Goal: Transaction & Acquisition: Book appointment/travel/reservation

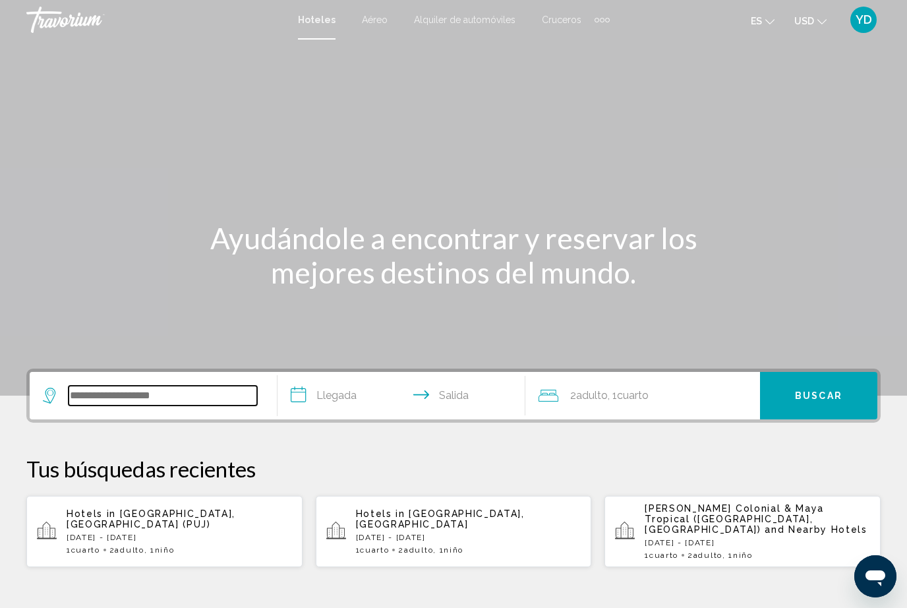
click at [127, 401] on input "Search widget" at bounding box center [163, 396] width 189 height 20
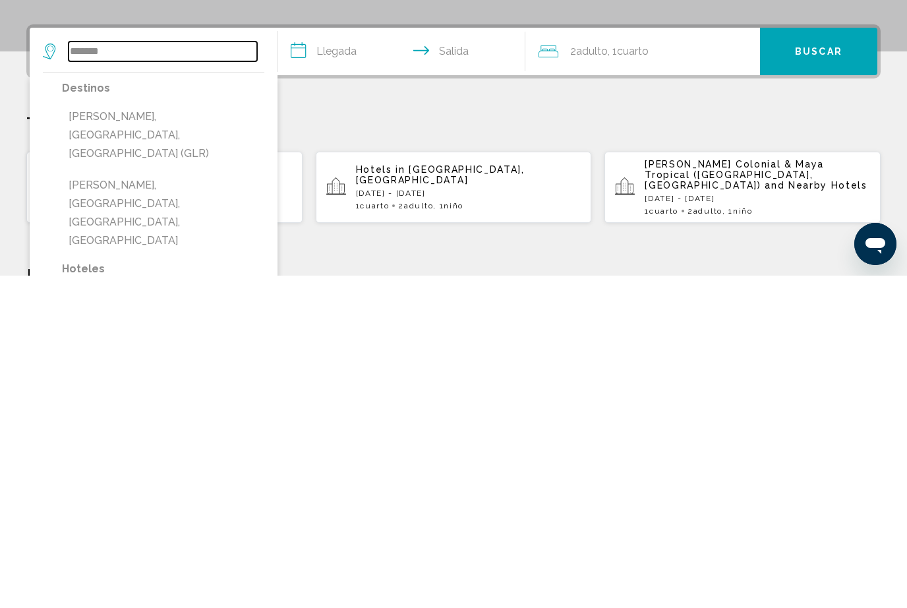
scroll to position [12, 0]
type input "**********"
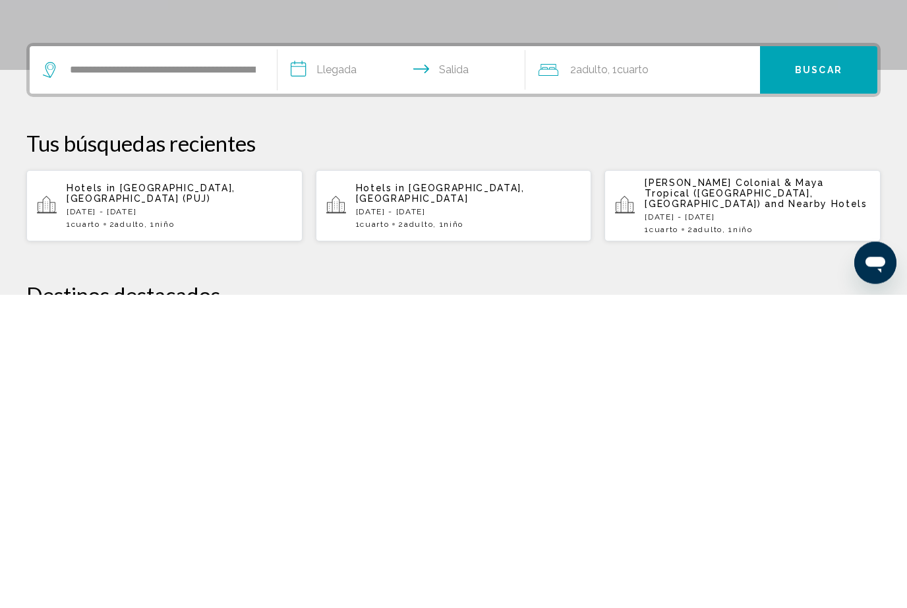
click at [375, 360] on input "**********" at bounding box center [404, 385] width 253 height 51
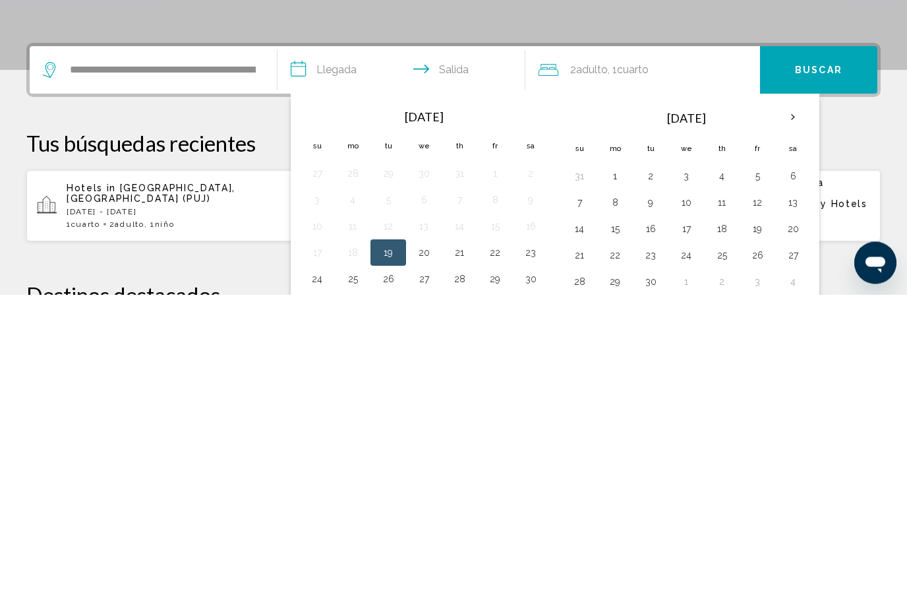
scroll to position [326, 0]
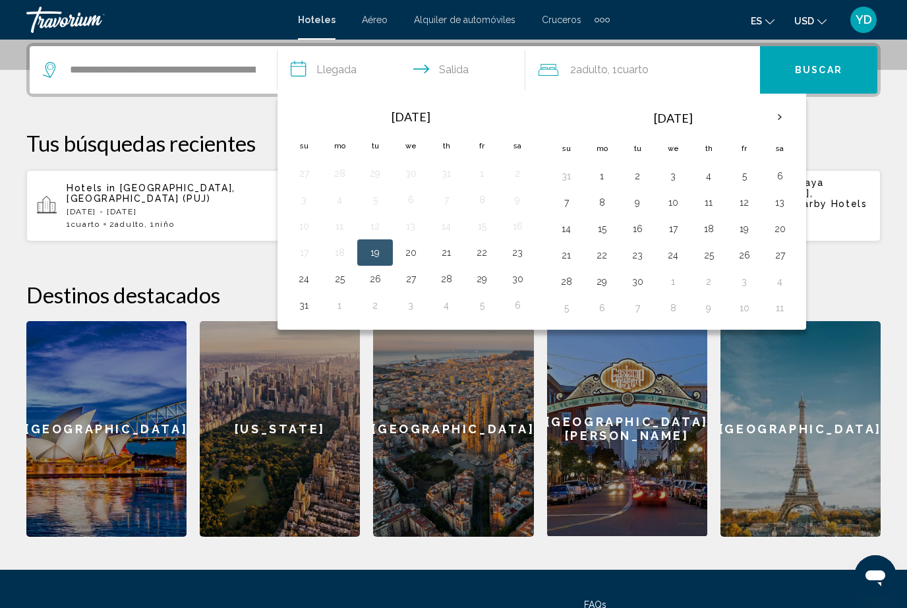
click at [518, 272] on button "30" at bounding box center [517, 279] width 21 height 18
click at [605, 167] on button "1" at bounding box center [601, 176] width 21 height 18
type input "**********"
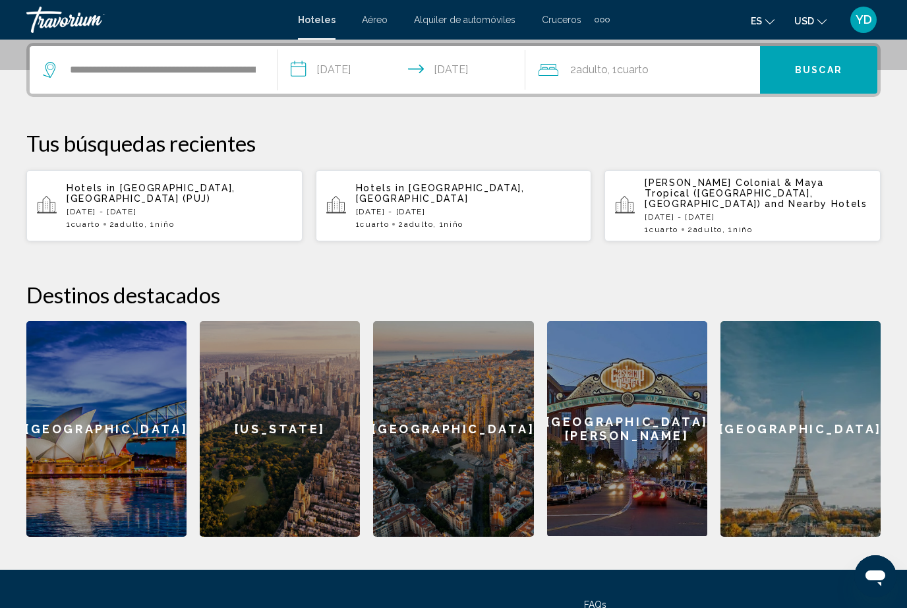
click at [675, 67] on div "2 Adulto Adulto , 1 Cuarto habitaciones" at bounding box center [650, 70] width 222 height 18
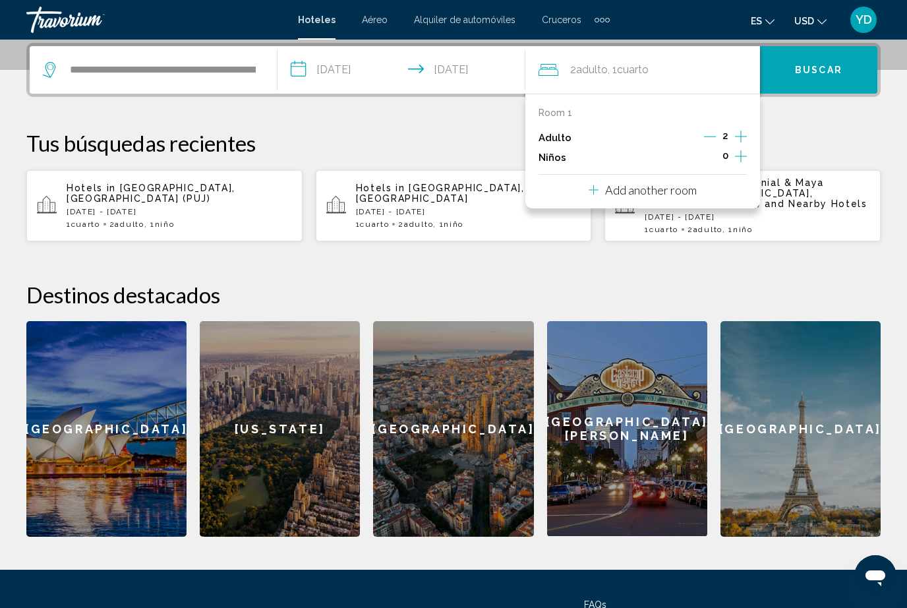
click at [744, 145] on button "Increment adults" at bounding box center [741, 138] width 12 height 20
click at [715, 135] on icon "Decrement adults" at bounding box center [711, 137] width 12 height 12
click at [738, 154] on icon "Increment children" at bounding box center [741, 156] width 12 height 16
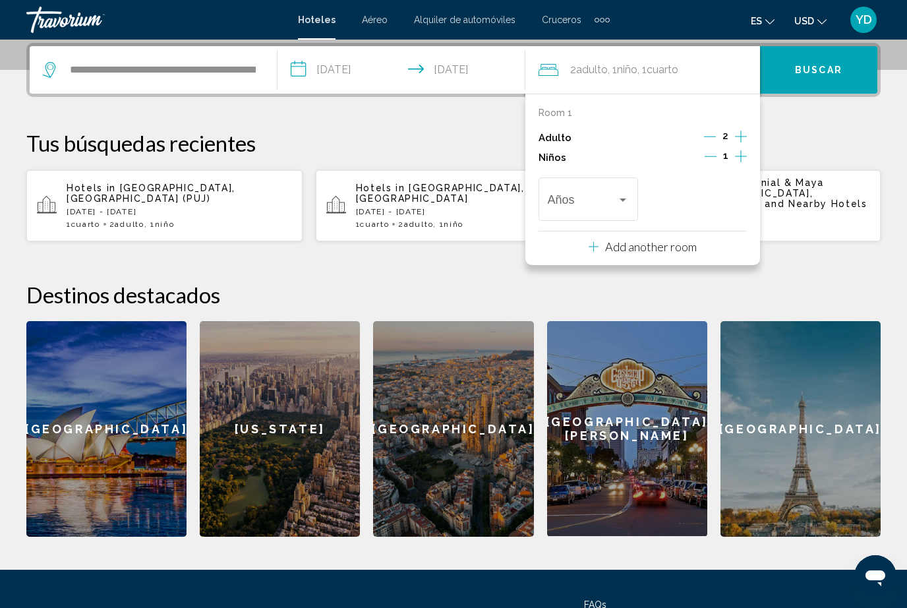
click at [623, 189] on div "Años" at bounding box center [589, 197] width 82 height 47
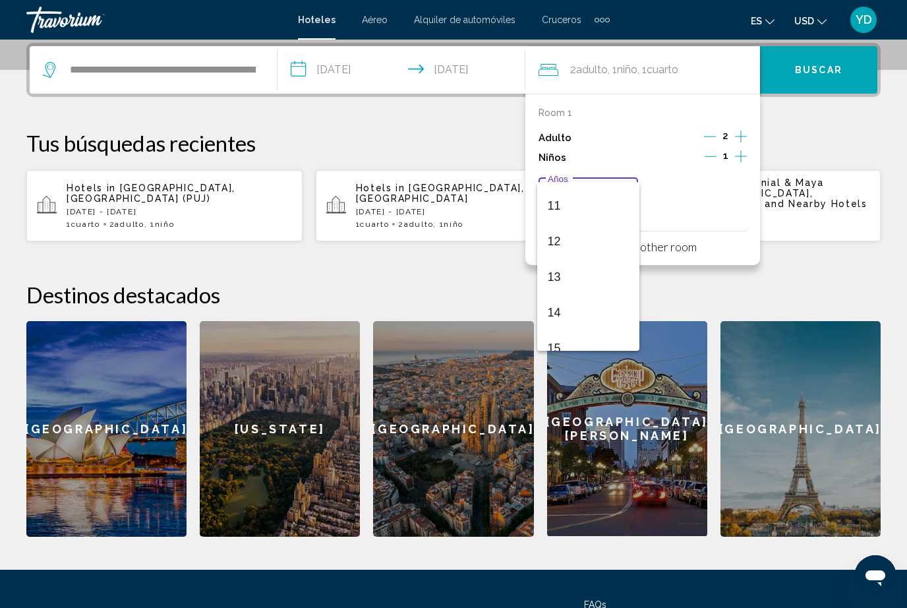
scroll to position [396, 0]
click at [568, 224] on span "12" at bounding box center [589, 231] width 82 height 36
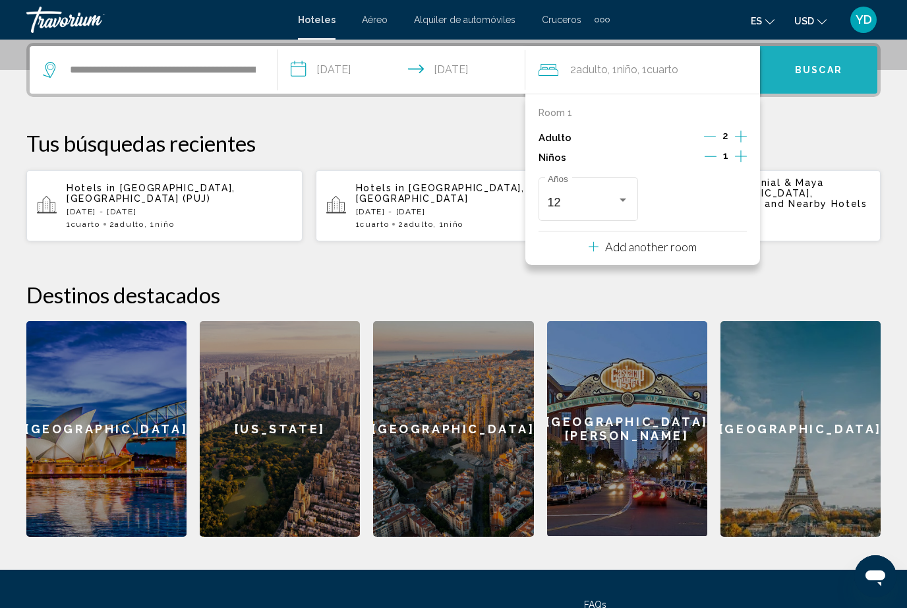
click at [819, 69] on span "Buscar" at bounding box center [818, 70] width 47 height 11
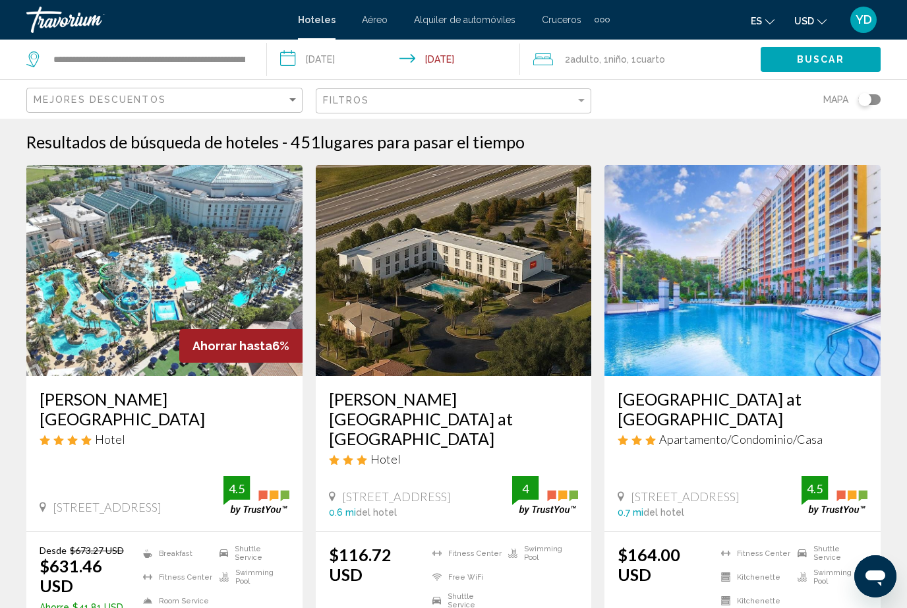
click at [356, 49] on input "**********" at bounding box center [396, 62] width 259 height 44
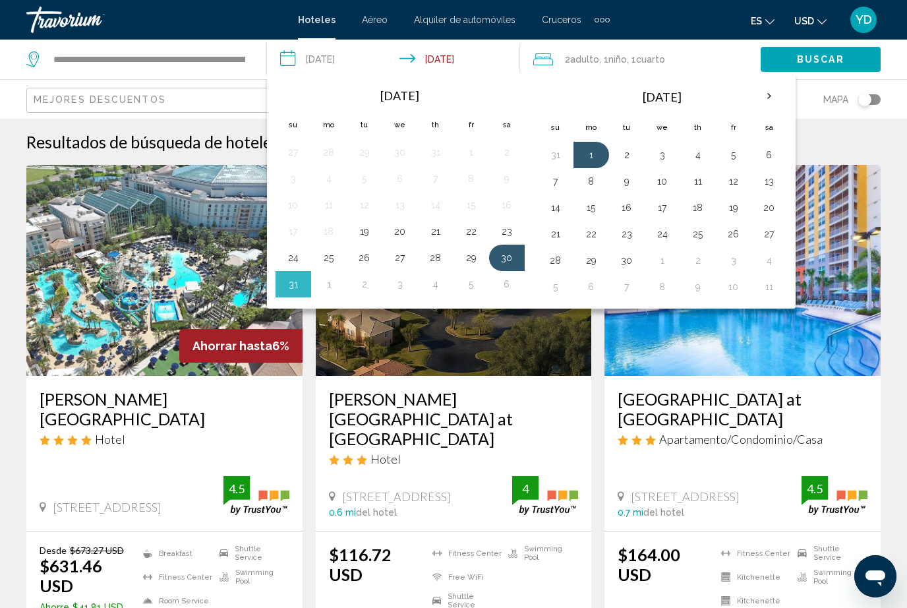
click at [733, 208] on button "19" at bounding box center [733, 207] width 21 height 18
click at [554, 235] on button "21" at bounding box center [555, 234] width 21 height 18
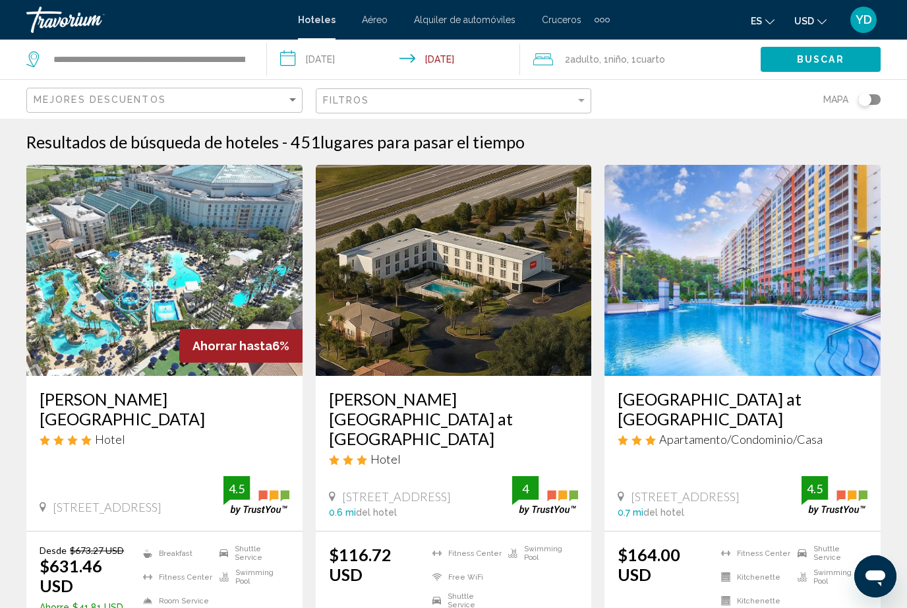
click at [825, 59] on span "Buscar" at bounding box center [820, 60] width 47 height 11
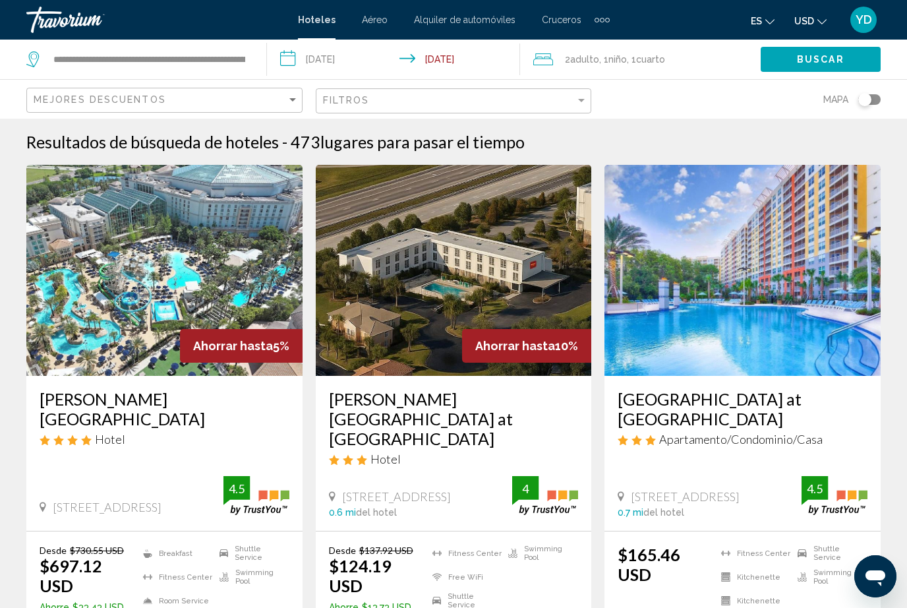
click at [334, 51] on input "**********" at bounding box center [396, 62] width 259 height 44
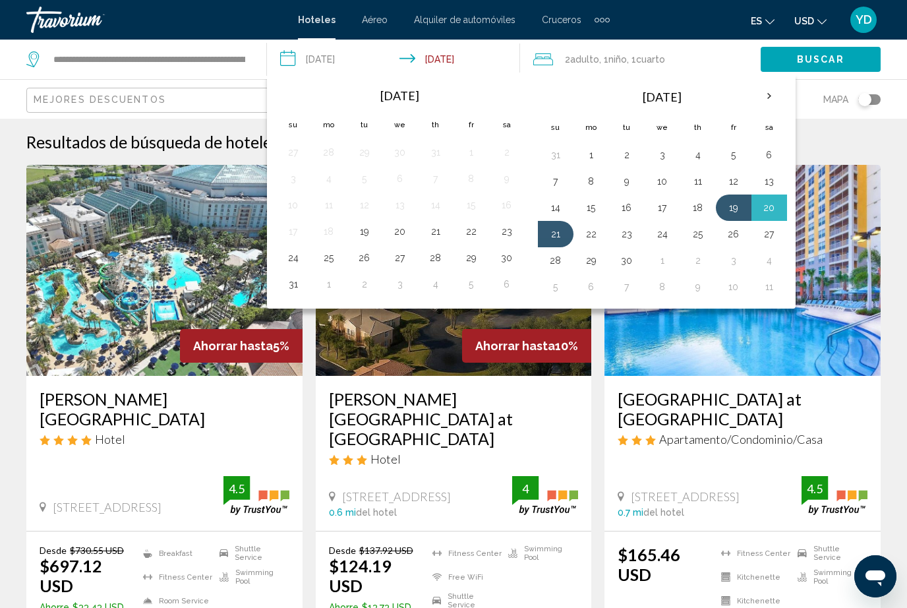
click at [770, 94] on th "Next month" at bounding box center [770, 96] width 36 height 29
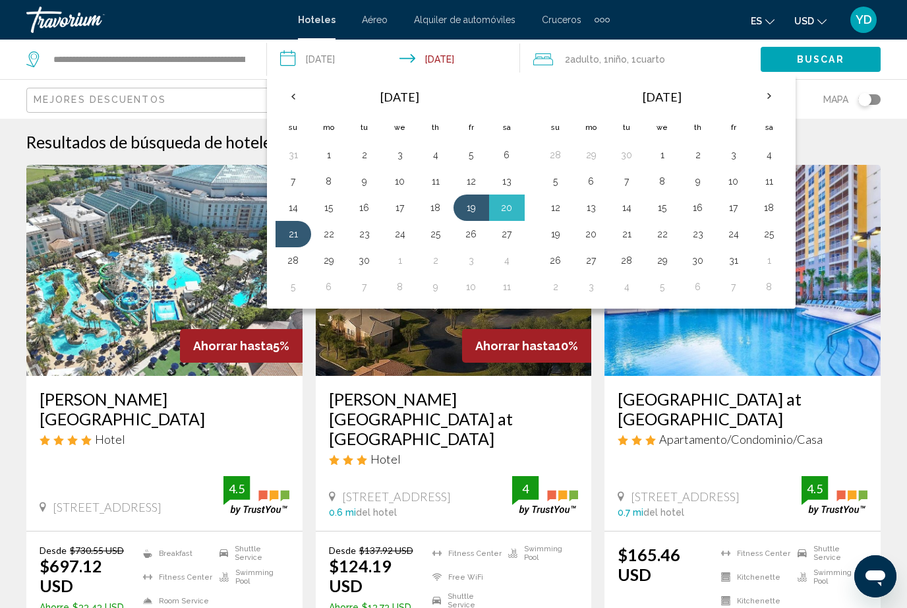
click at [727, 182] on button "10" at bounding box center [733, 181] width 21 height 18
click at [590, 198] on button "13" at bounding box center [591, 207] width 21 height 18
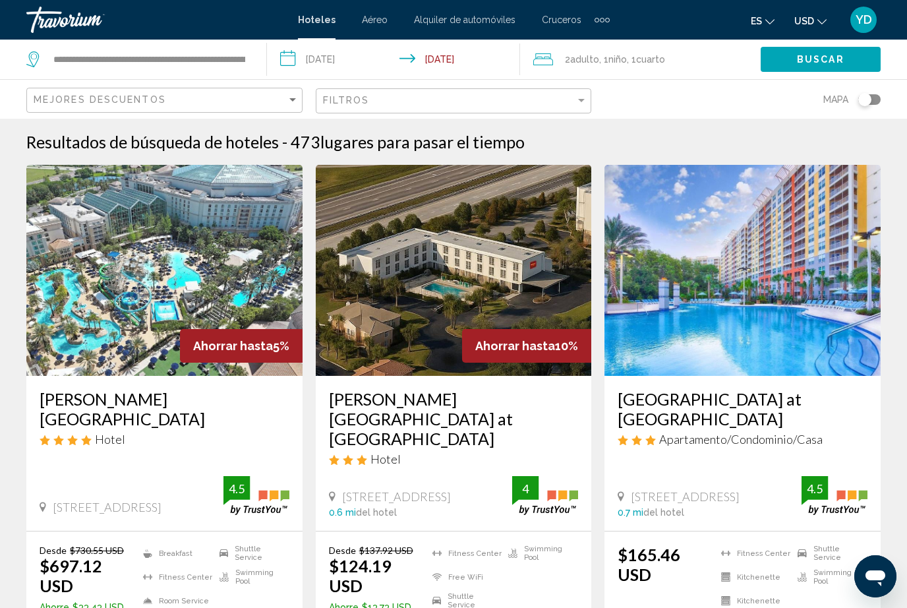
click at [844, 53] on button "Buscar" at bounding box center [821, 59] width 120 height 24
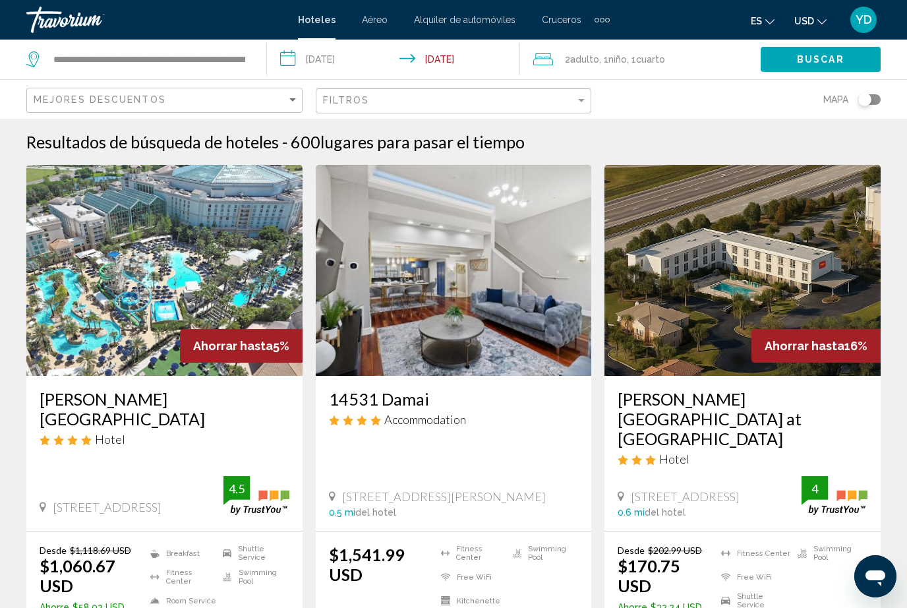
click at [256, 61] on app-destination-search "**********" at bounding box center [133, 60] width 267 height 40
click at [243, 49] on input "**********" at bounding box center [149, 59] width 195 height 20
click at [325, 57] on input "**********" at bounding box center [396, 62] width 259 height 44
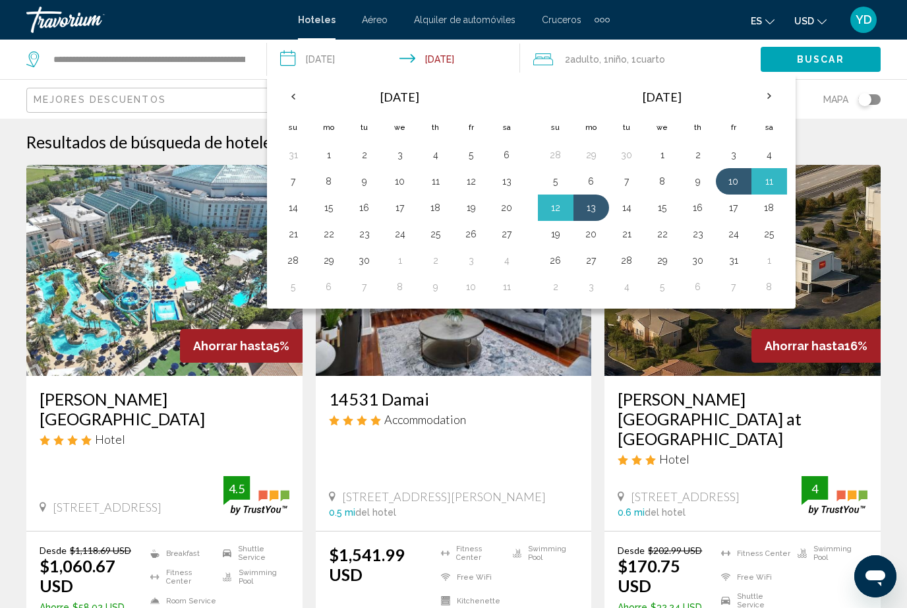
click at [296, 90] on th "Previous month" at bounding box center [294, 96] width 36 height 29
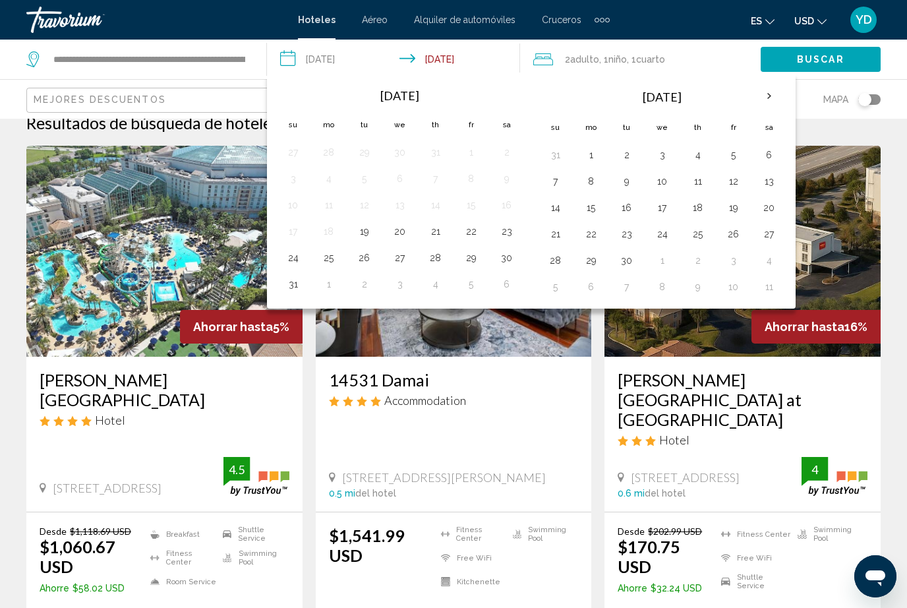
scroll to position [40, 0]
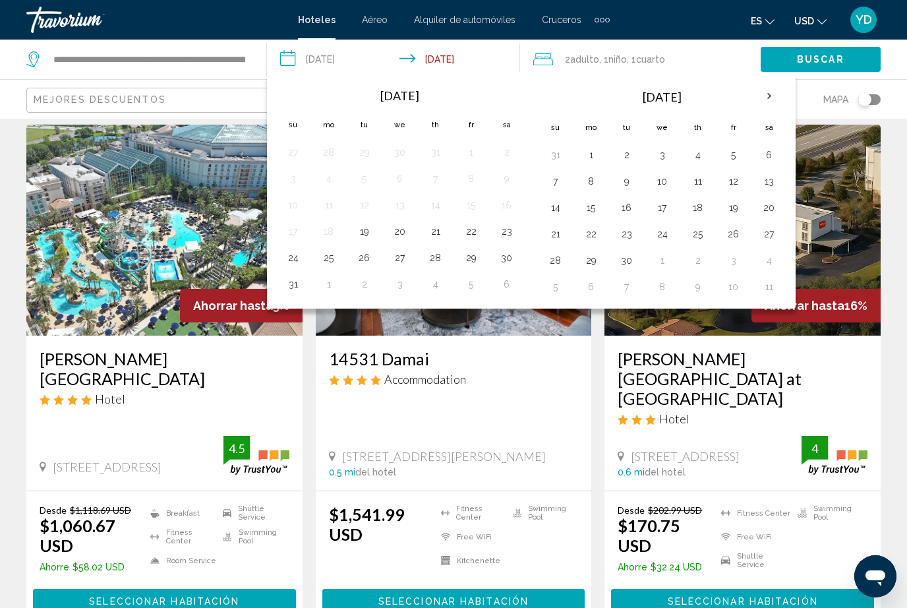
click at [478, 253] on button "29" at bounding box center [471, 258] width 21 height 18
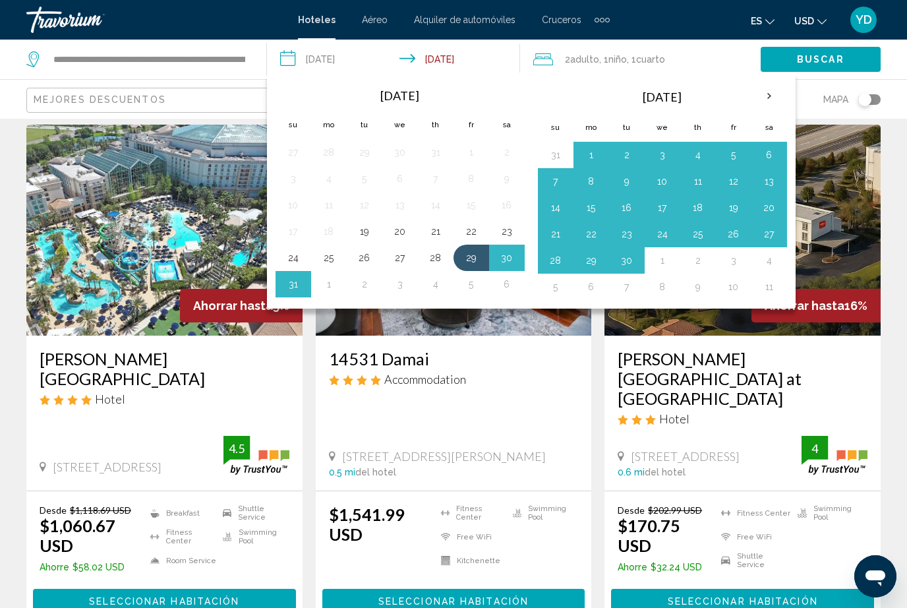
click at [506, 258] on button "30" at bounding box center [506, 258] width 21 height 18
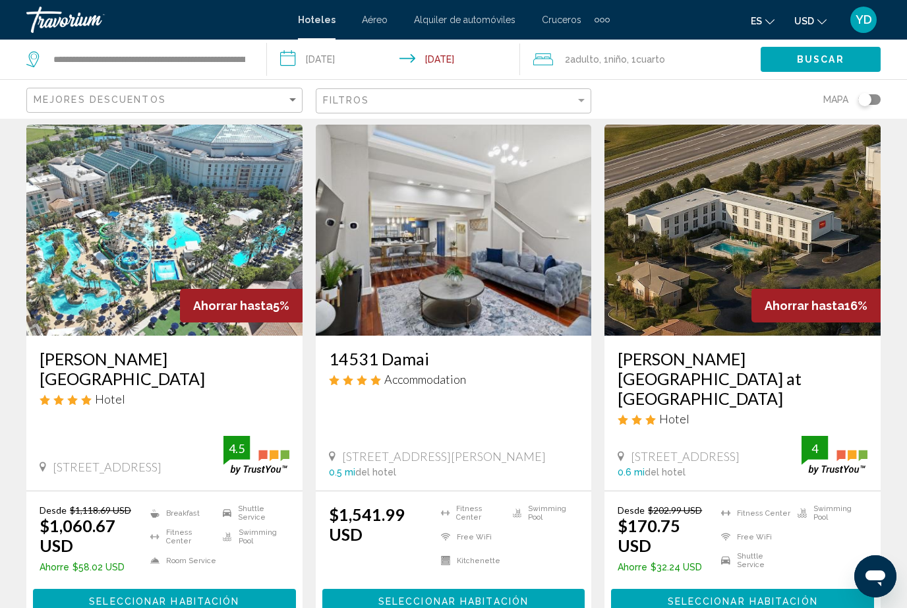
click at [433, 55] on input "**********" at bounding box center [396, 62] width 259 height 44
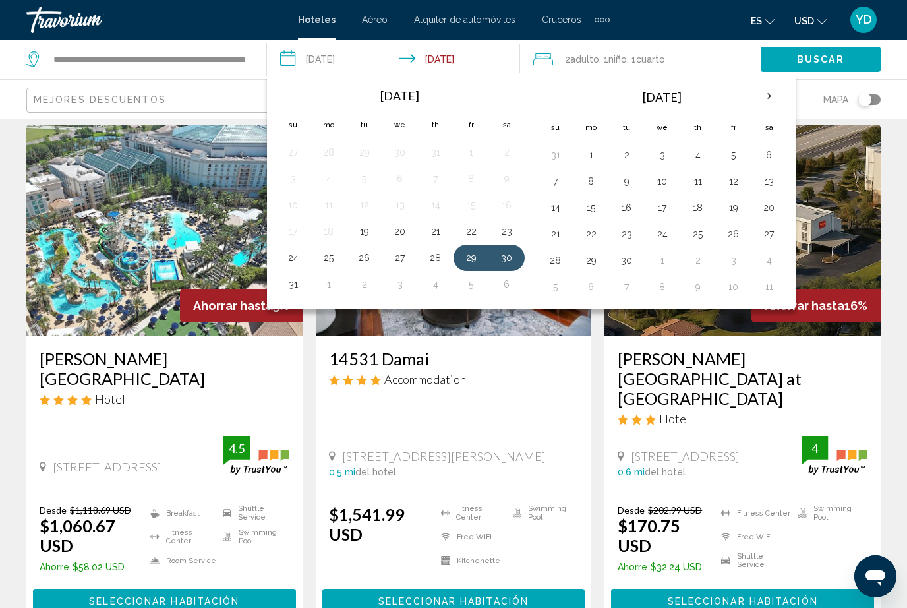
click at [592, 149] on button "1" at bounding box center [591, 155] width 21 height 18
click at [471, 249] on button "29" at bounding box center [471, 258] width 21 height 18
type input "**********"
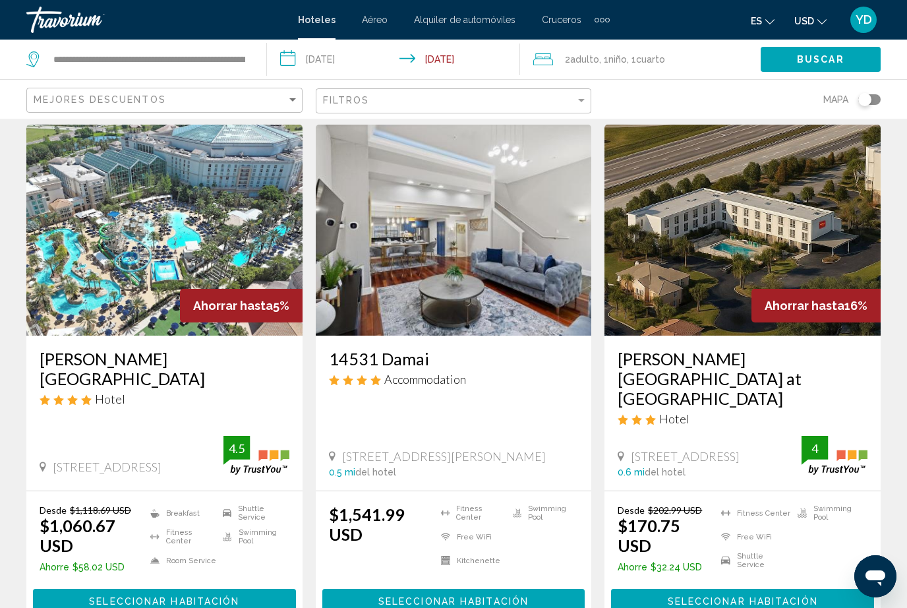
click at [819, 59] on span "Buscar" at bounding box center [820, 60] width 47 height 11
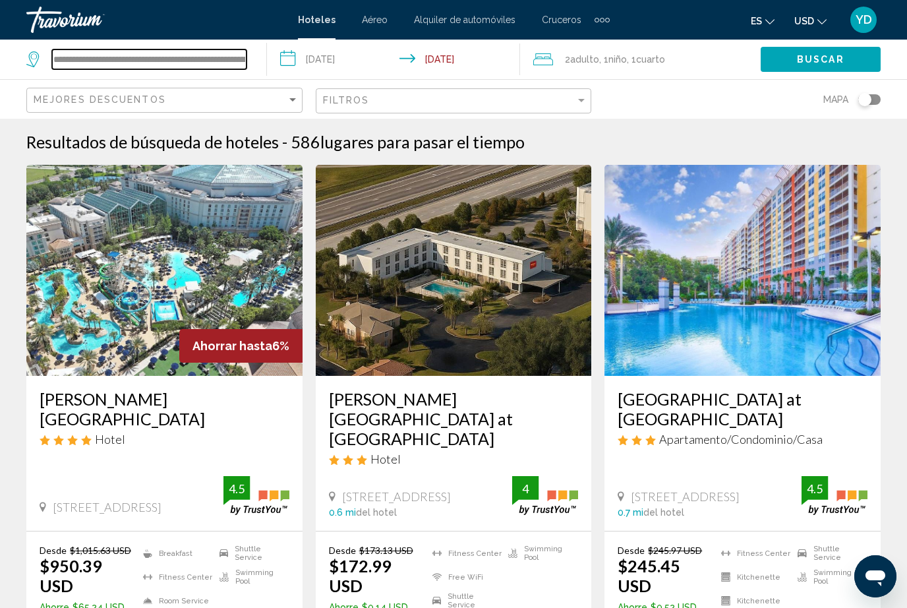
click at [237, 51] on input "**********" at bounding box center [149, 59] width 195 height 20
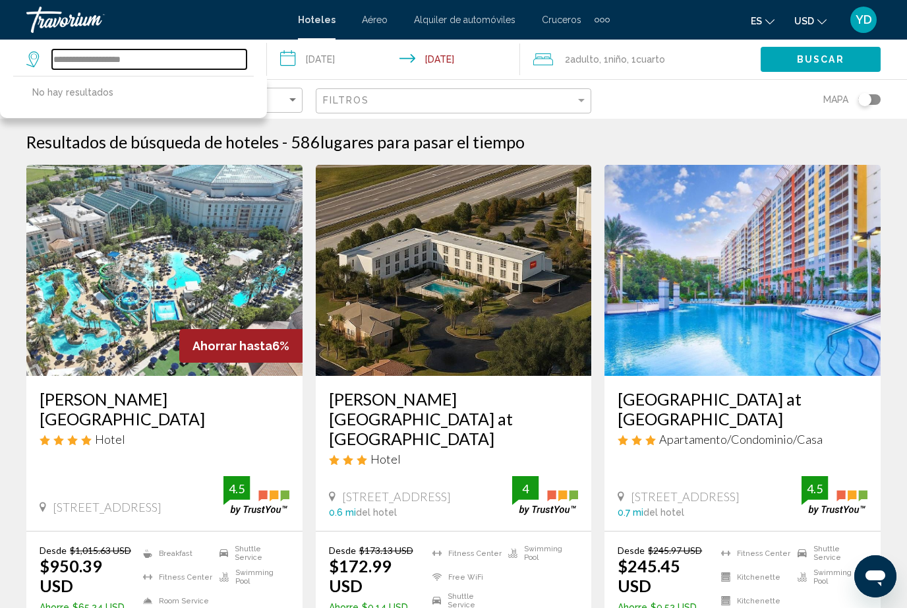
click at [159, 50] on input "**********" at bounding box center [149, 59] width 195 height 20
type input "*"
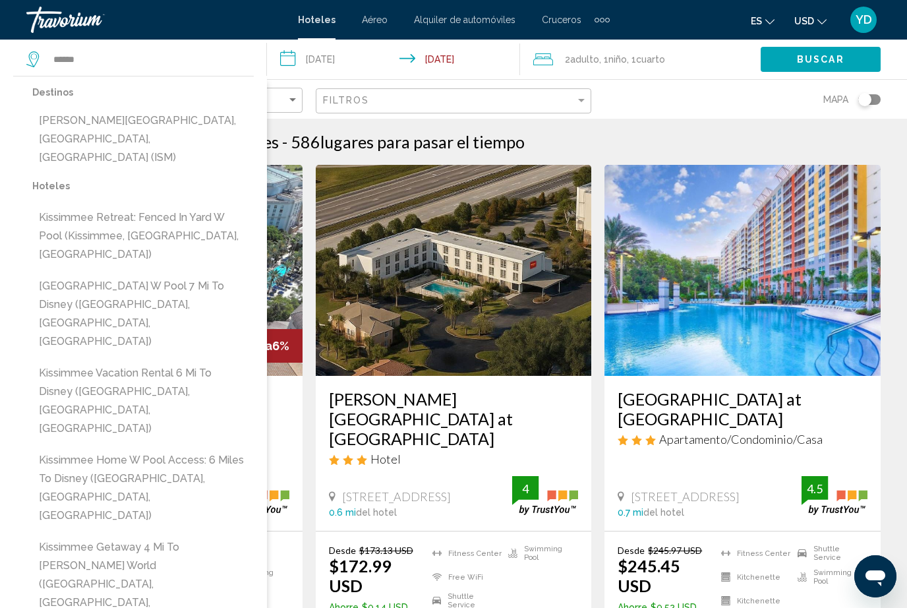
click at [71, 126] on button "Kissimmee, Orlando, FL, United States (ISM)" at bounding box center [143, 139] width 222 height 62
type input "**********"
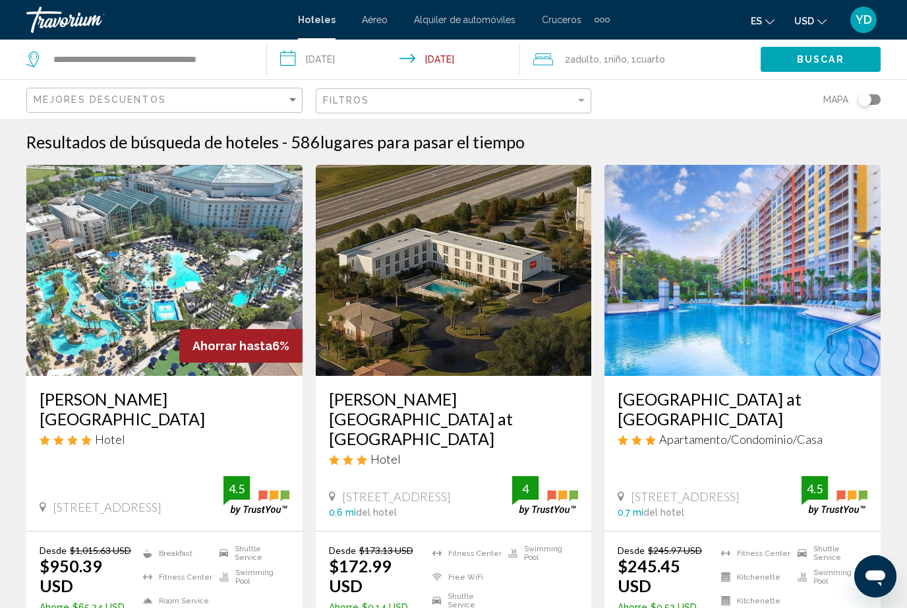
click at [829, 56] on span "Buscar" at bounding box center [820, 60] width 47 height 11
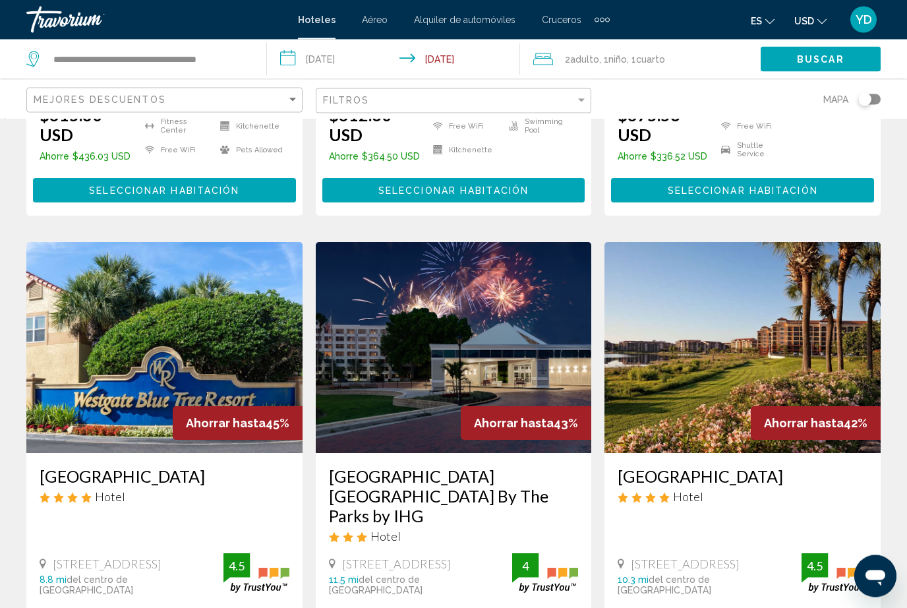
scroll to position [444, 0]
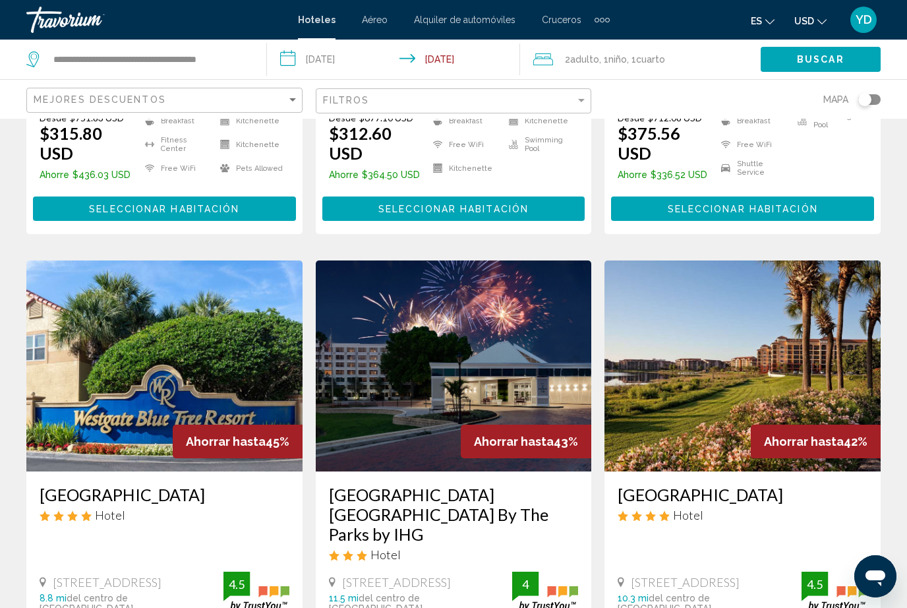
click at [195, 313] on img "Main content" at bounding box center [164, 365] width 276 height 211
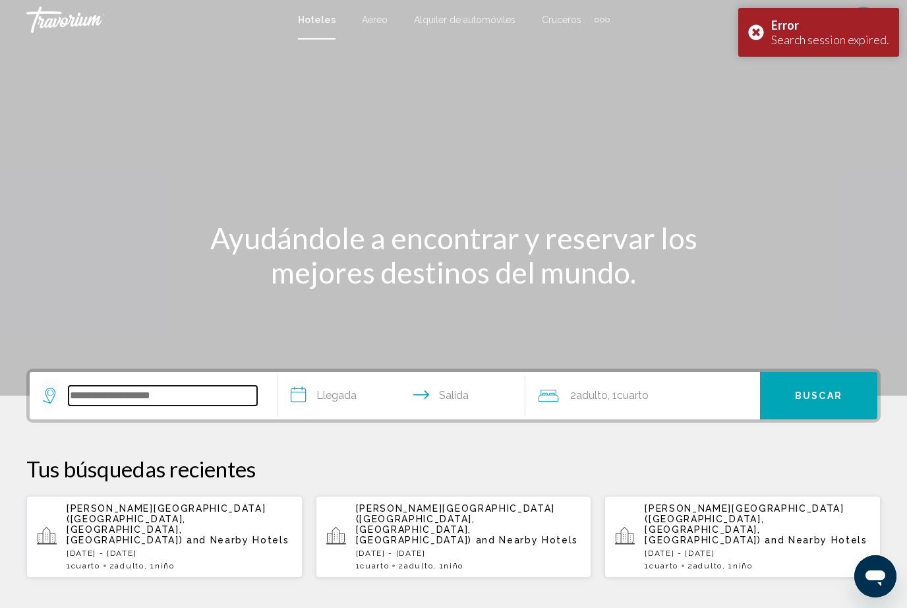
click at [100, 390] on input "Search widget" at bounding box center [163, 396] width 189 height 20
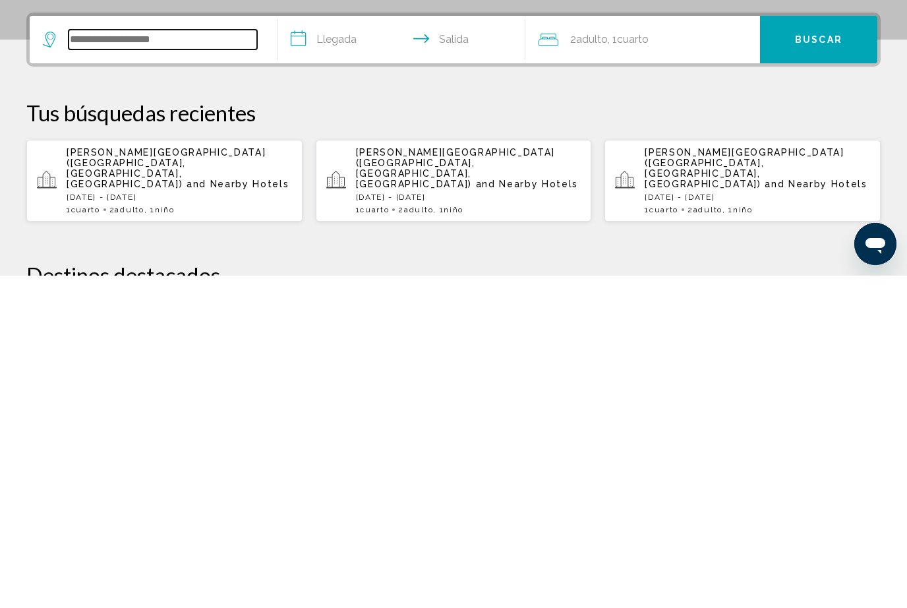
scroll to position [28, 0]
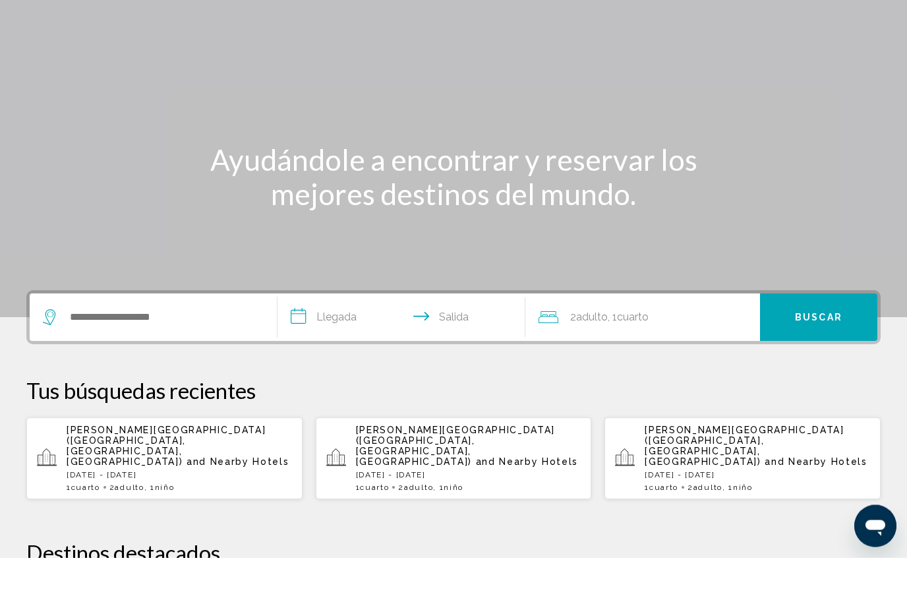
click at [804, 198] on div "Ayudándole a encontrar y reservar los mejores destinos del mundo." at bounding box center [453, 227] width 907 height 69
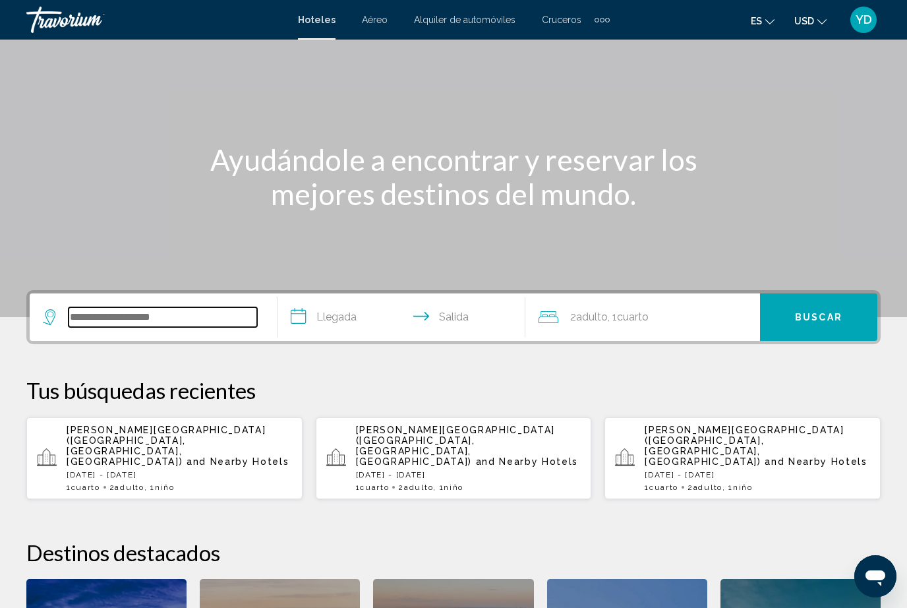
click at [99, 307] on input "Search widget" at bounding box center [163, 317] width 189 height 20
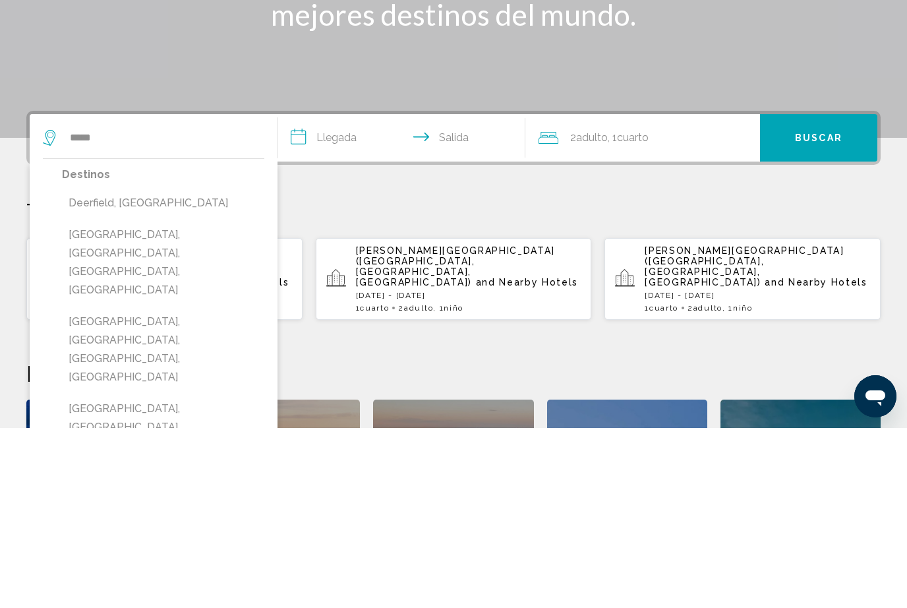
click at [110, 402] on button "[GEOGRAPHIC_DATA], [GEOGRAPHIC_DATA], [GEOGRAPHIC_DATA], [GEOGRAPHIC_DATA]" at bounding box center [163, 442] width 202 height 80
type input "**********"
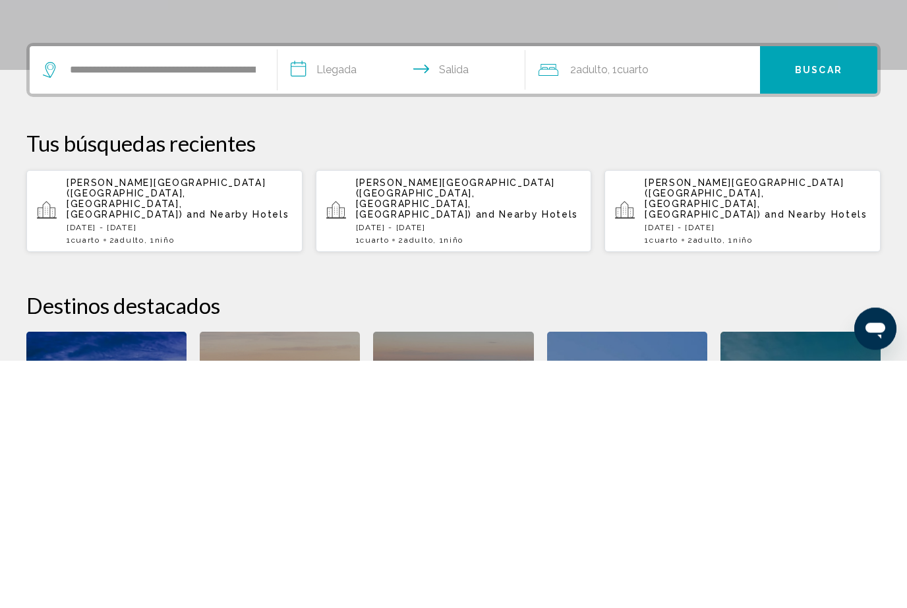
click at [336, 294] on input "**********" at bounding box center [404, 319] width 253 height 51
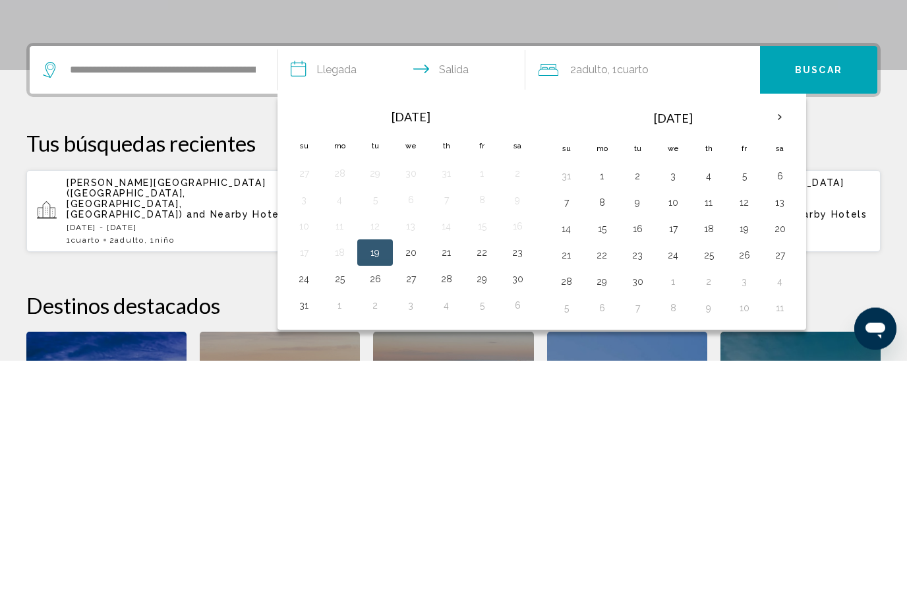
scroll to position [326, 0]
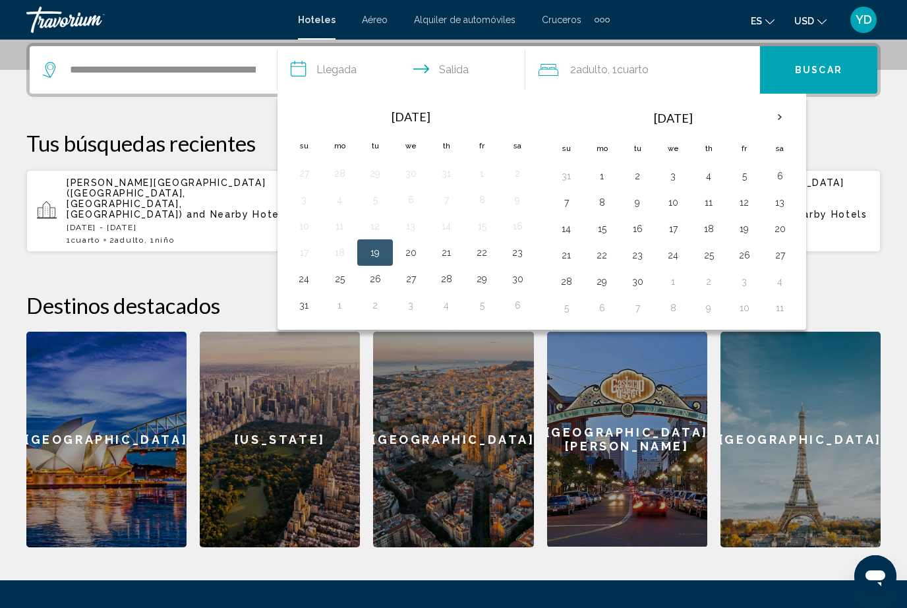
click at [512, 278] on button "30" at bounding box center [517, 279] width 21 height 18
click at [603, 179] on button "1" at bounding box center [601, 176] width 21 height 18
type input "**********"
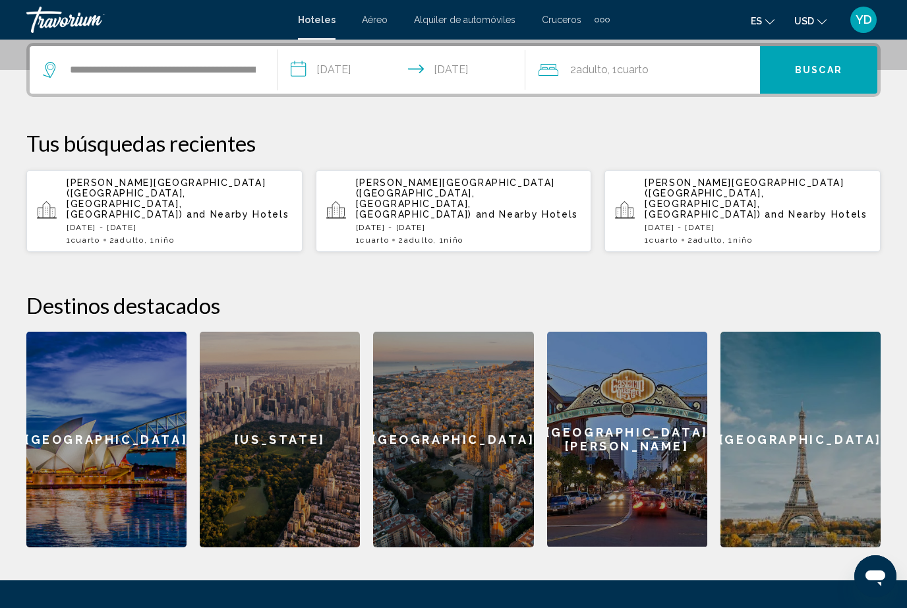
click at [671, 72] on div "2 Adulto Adulto , 1 Cuarto habitaciones" at bounding box center [650, 70] width 222 height 18
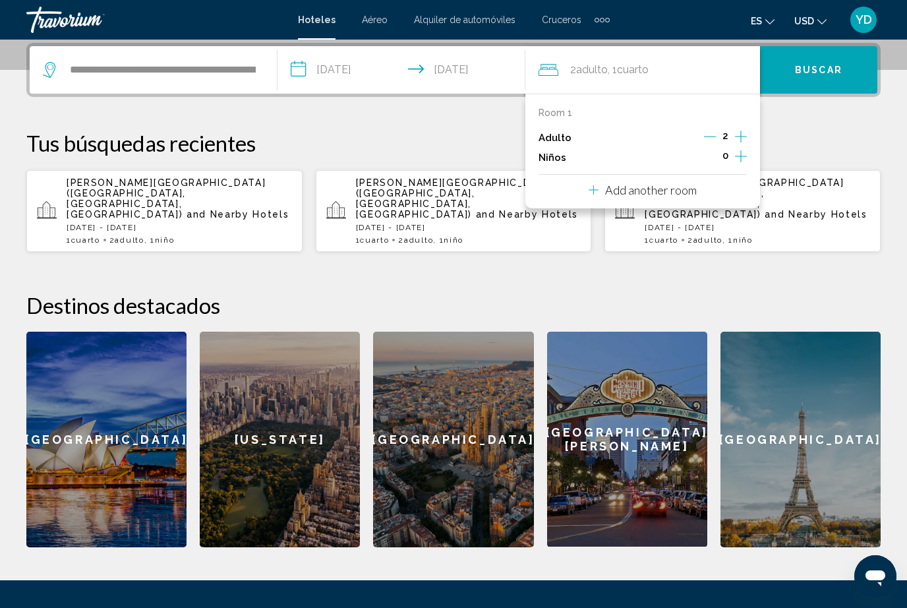
click at [740, 150] on icon "Increment children" at bounding box center [741, 156] width 12 height 16
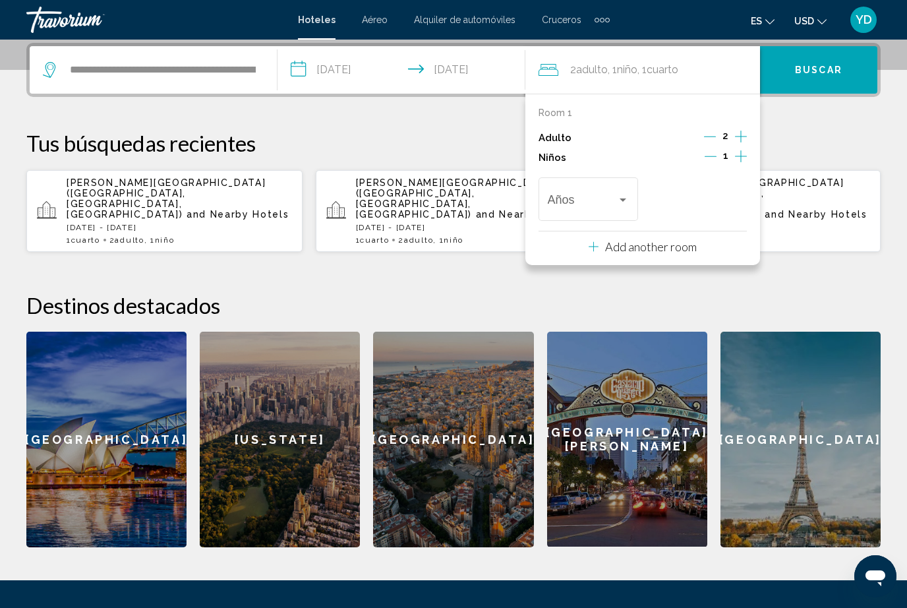
click at [605, 196] on span "Travelers: 2 adults, 1 child" at bounding box center [583, 202] width 70 height 13
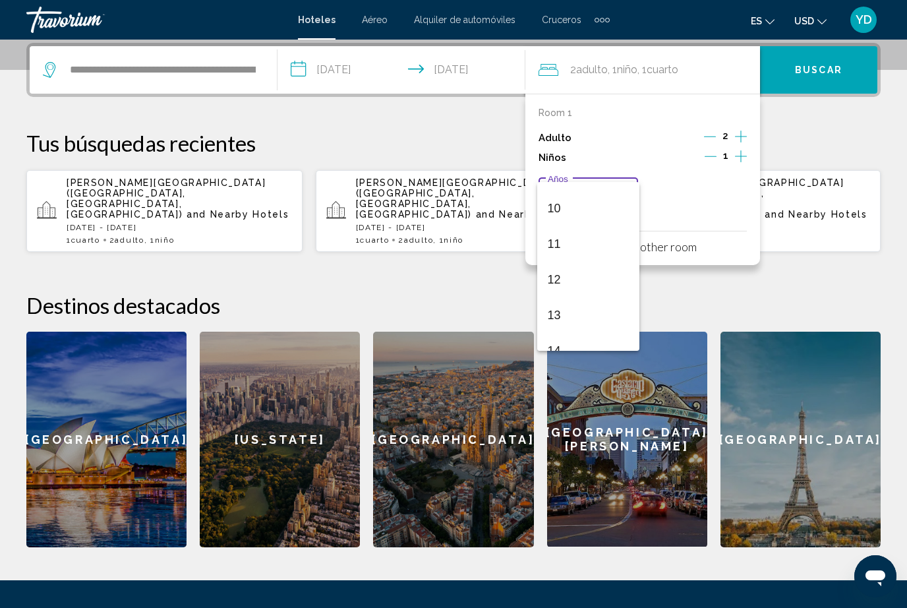
scroll to position [350, 0]
click at [566, 276] on span "12" at bounding box center [589, 277] width 82 height 36
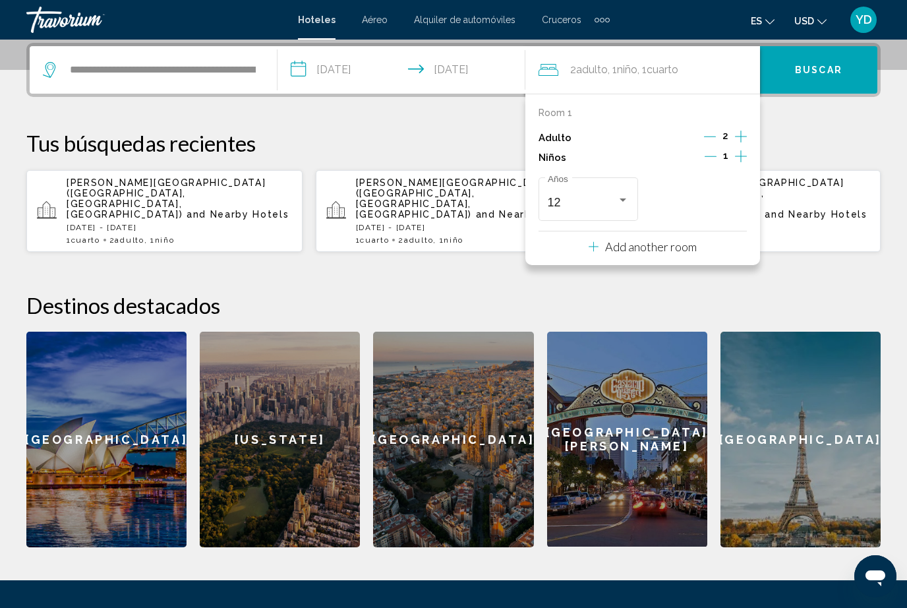
click at [825, 68] on span "Buscar" at bounding box center [818, 70] width 47 height 11
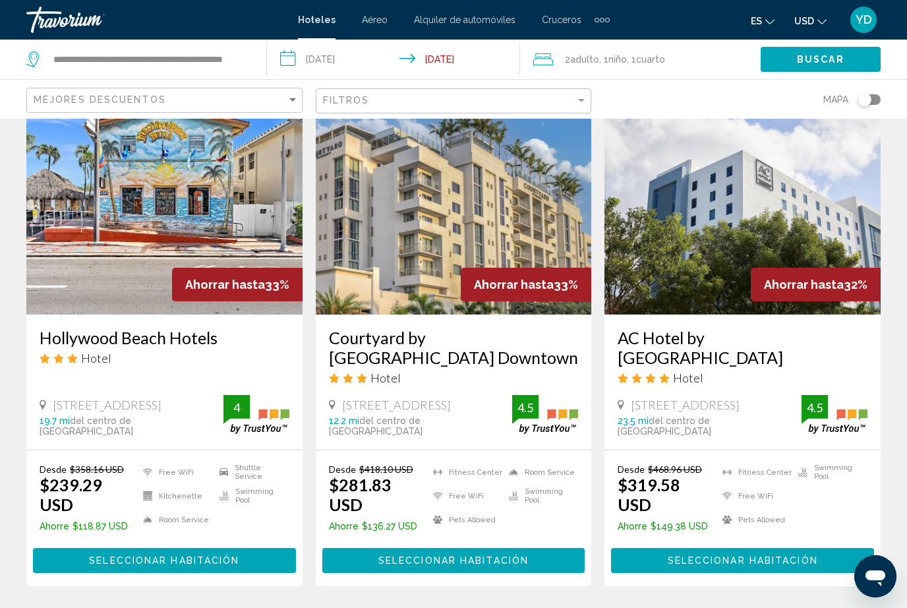
scroll to position [1694, 0]
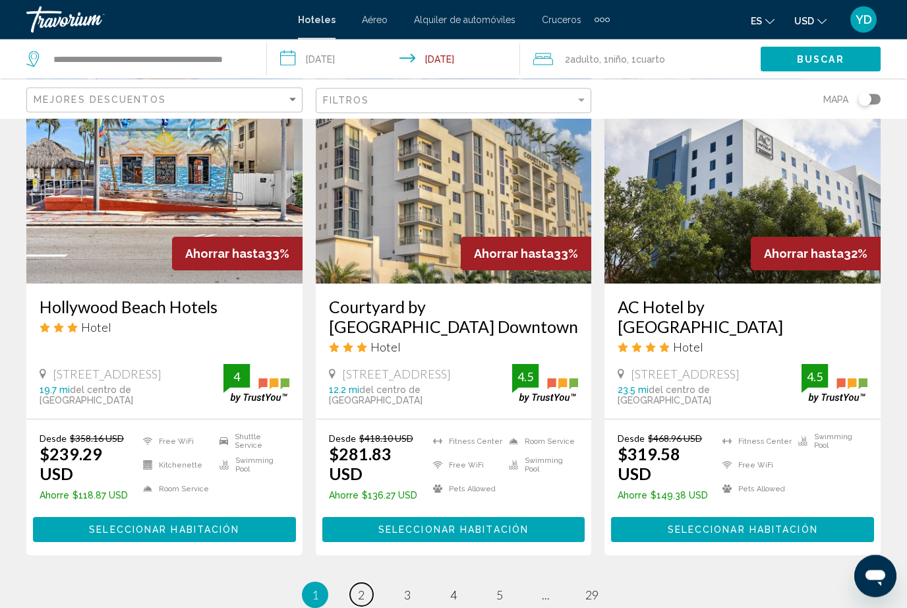
click at [360, 588] on span "2" at bounding box center [361, 595] width 7 height 15
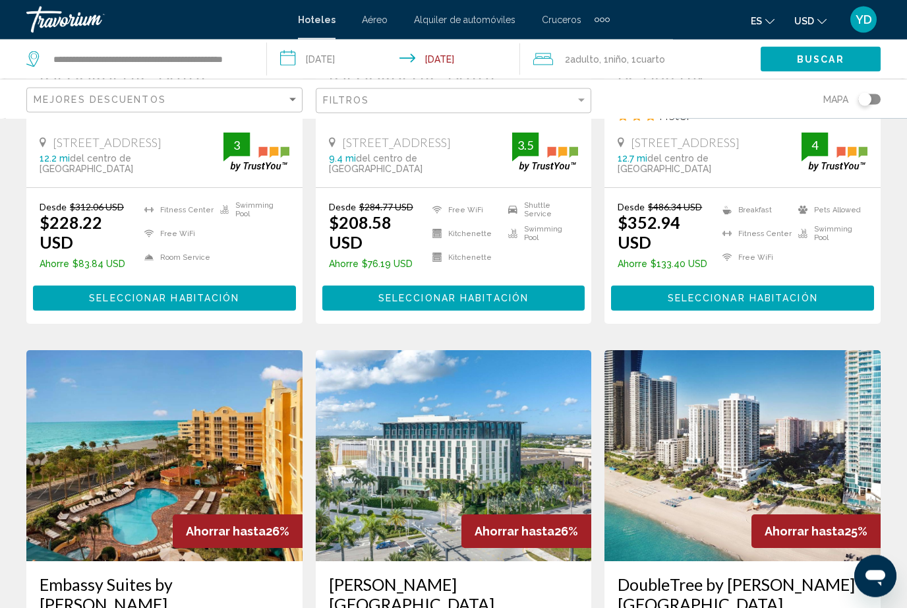
scroll to position [1395, 0]
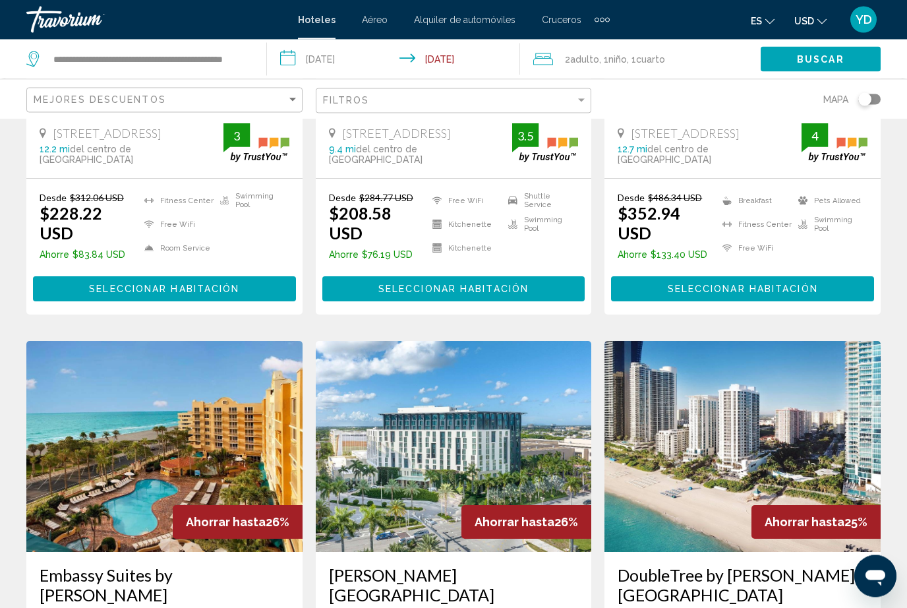
click at [117, 395] on img "Main content" at bounding box center [164, 447] width 276 height 211
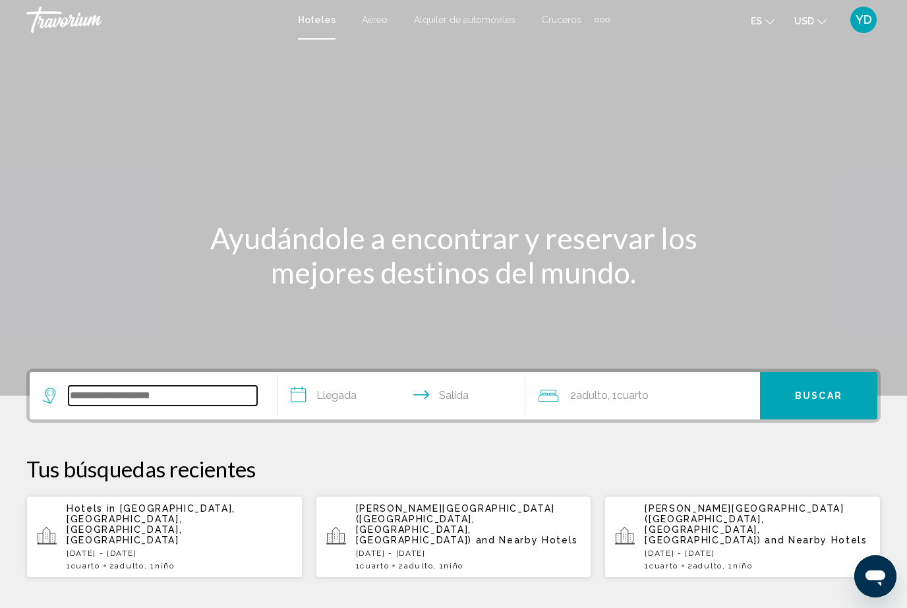
click at [114, 388] on input "Search widget" at bounding box center [163, 396] width 189 height 20
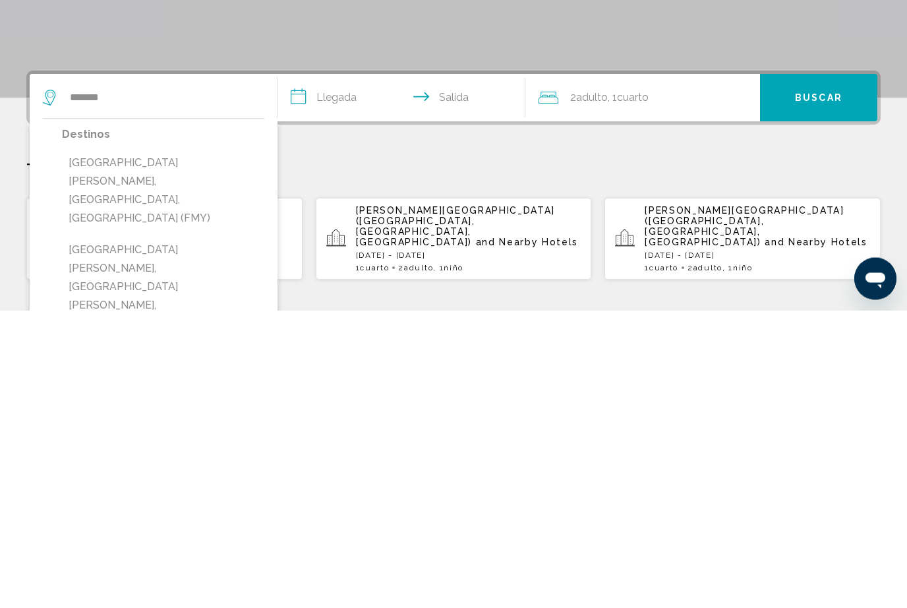
type input "**********"
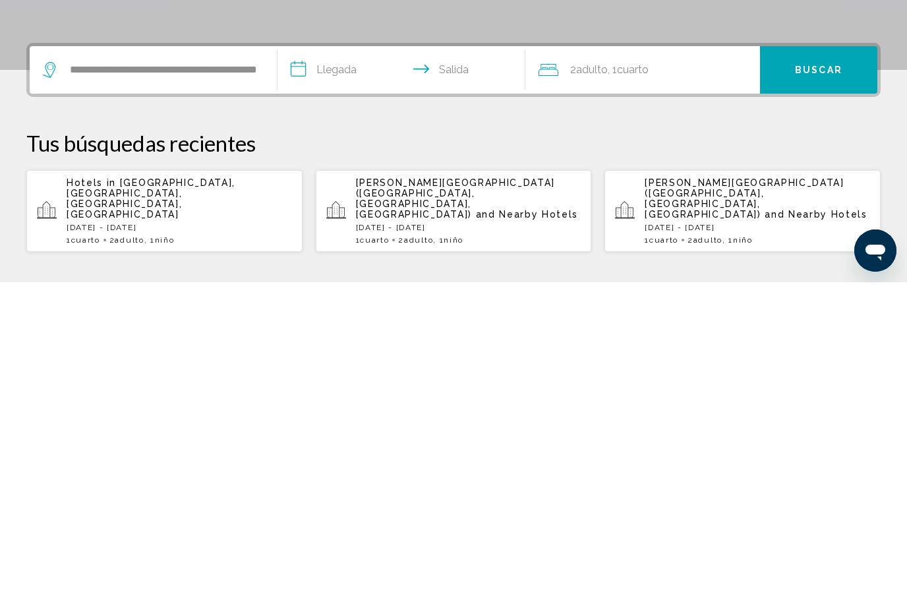
click at [335, 372] on input "**********" at bounding box center [404, 397] width 253 height 51
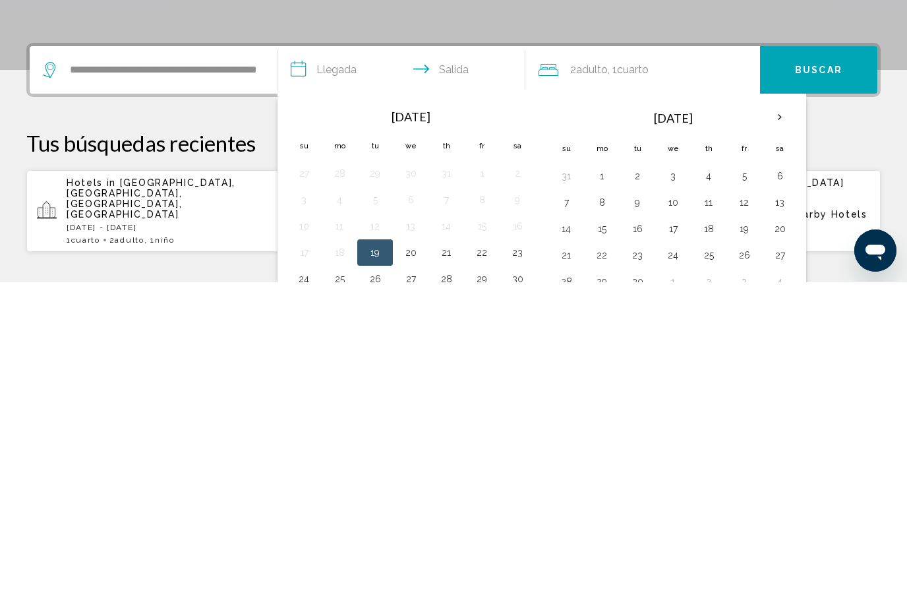
scroll to position [326, 0]
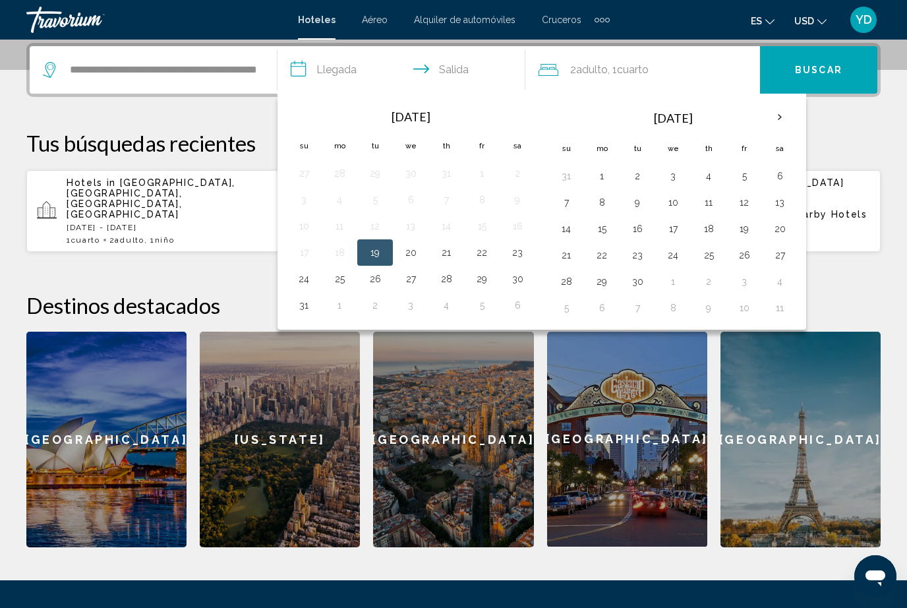
click at [477, 280] on button "29" at bounding box center [481, 279] width 21 height 18
click at [305, 301] on button "31" at bounding box center [303, 305] width 21 height 18
type input "**********"
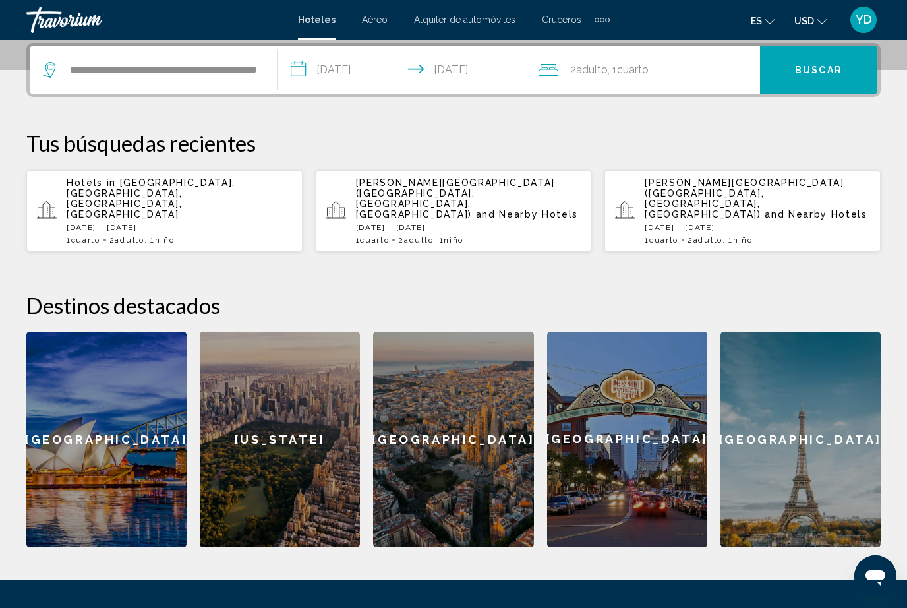
click at [673, 68] on div "2 Adulto Adulto , 1 Cuarto habitaciones" at bounding box center [650, 70] width 222 height 18
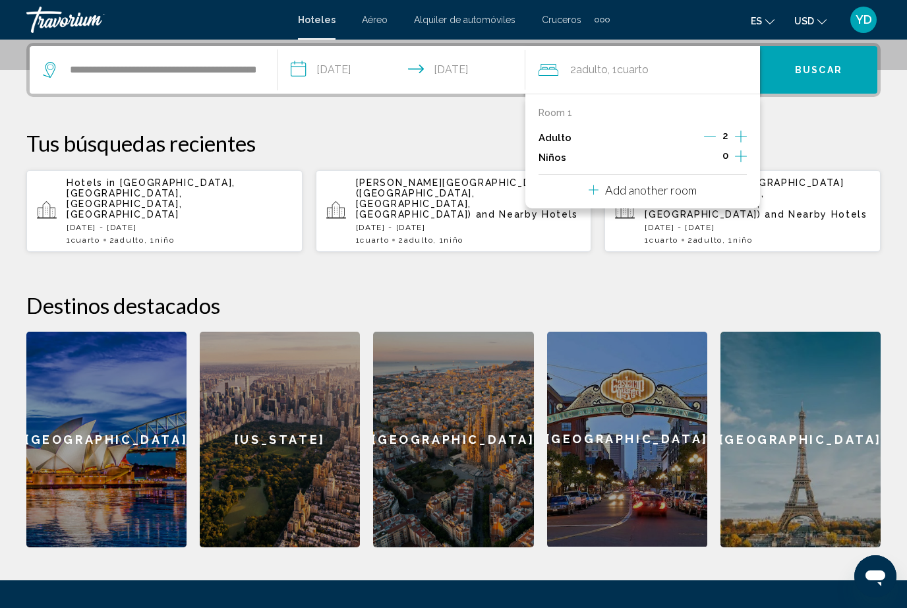
click at [744, 142] on icon "Increment adults" at bounding box center [741, 137] width 12 height 16
click at [747, 151] on button "Increment children" at bounding box center [741, 158] width 12 height 20
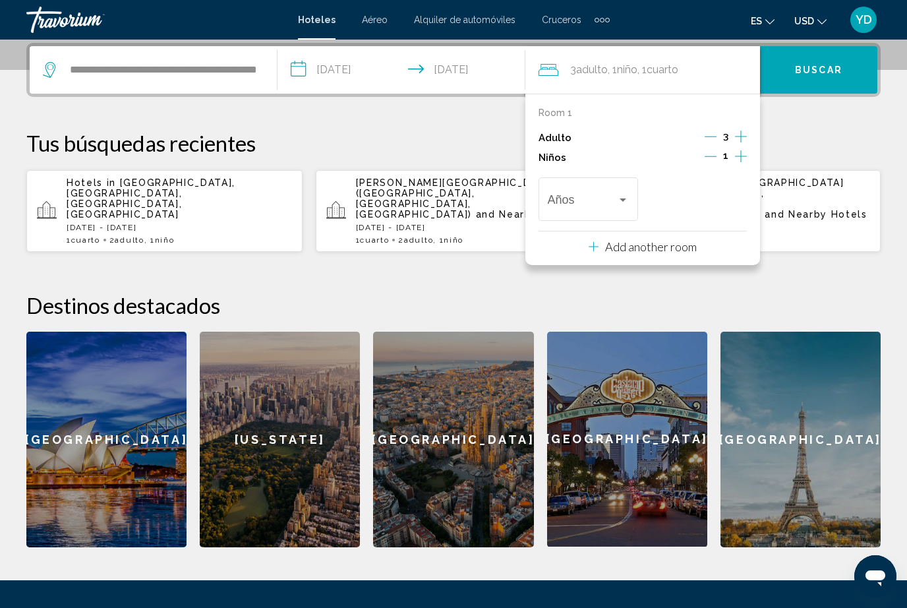
click at [707, 133] on icon "Decrement adults" at bounding box center [711, 137] width 12 height 12
click at [848, 63] on button "Buscar" at bounding box center [818, 69] width 117 height 47
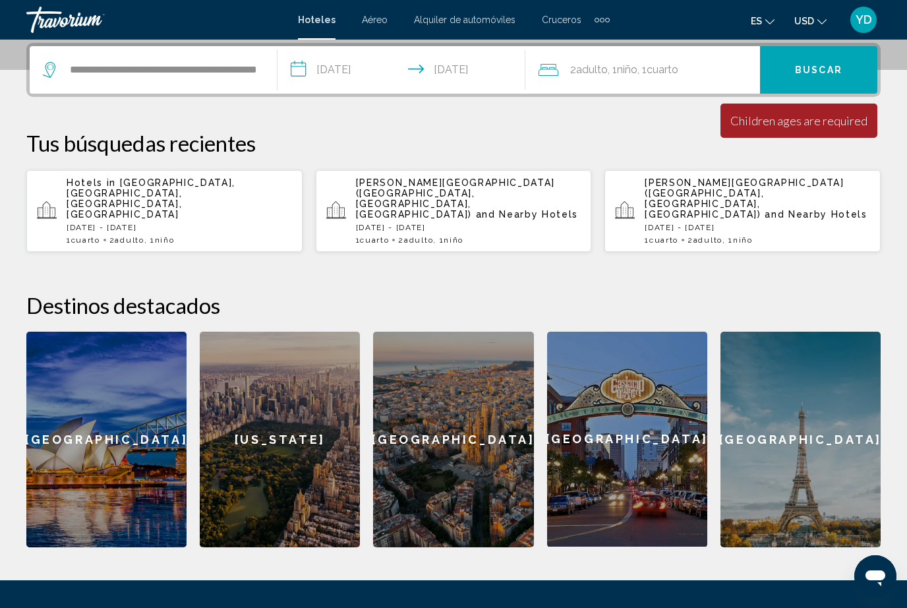
click at [847, 123] on div "Children ages are required" at bounding box center [799, 120] width 137 height 15
click at [707, 75] on div "2 Adulto Adulto , 1 Niño Niños , 1 Cuarto habitaciones" at bounding box center [650, 70] width 222 height 18
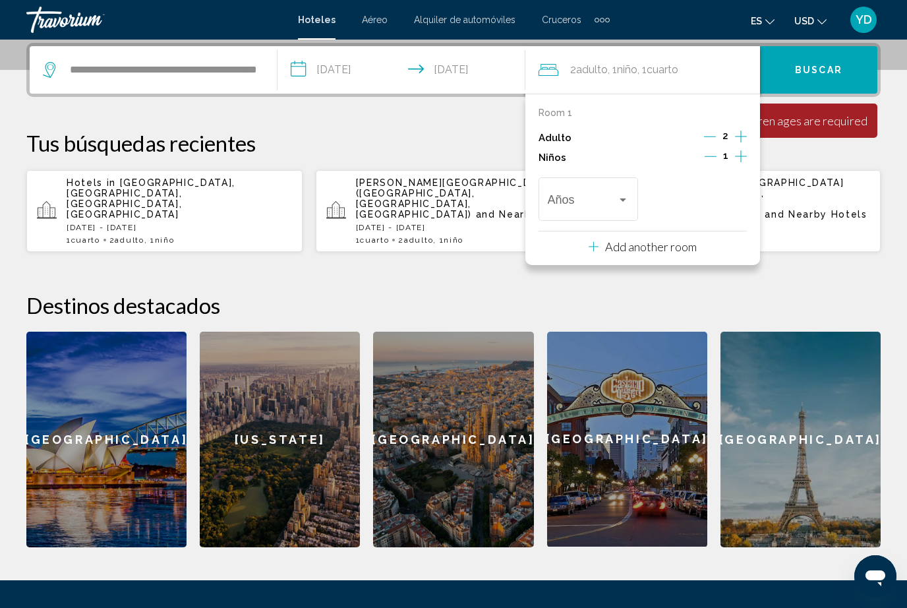
click at [619, 195] on div "Travelers: 2 adults, 1 child" at bounding box center [623, 200] width 12 height 11
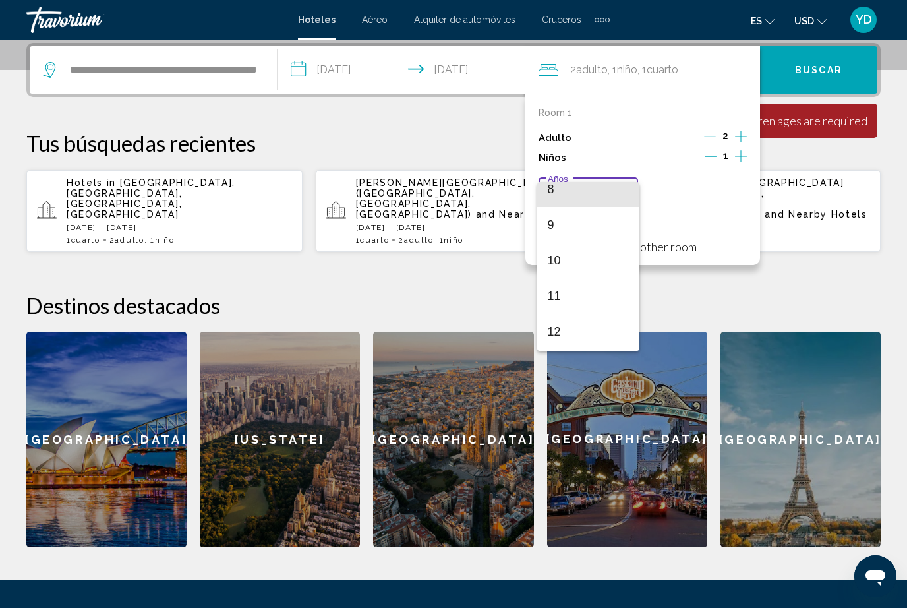
scroll to position [310, 0]
click at [568, 314] on span "12" at bounding box center [589, 317] width 82 height 36
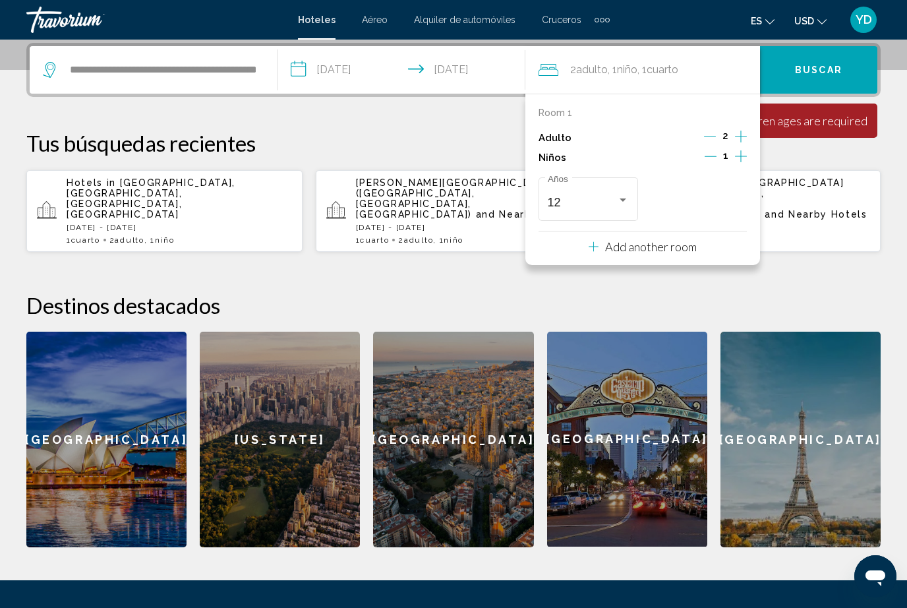
click at [835, 64] on span "Buscar" at bounding box center [818, 69] width 47 height 11
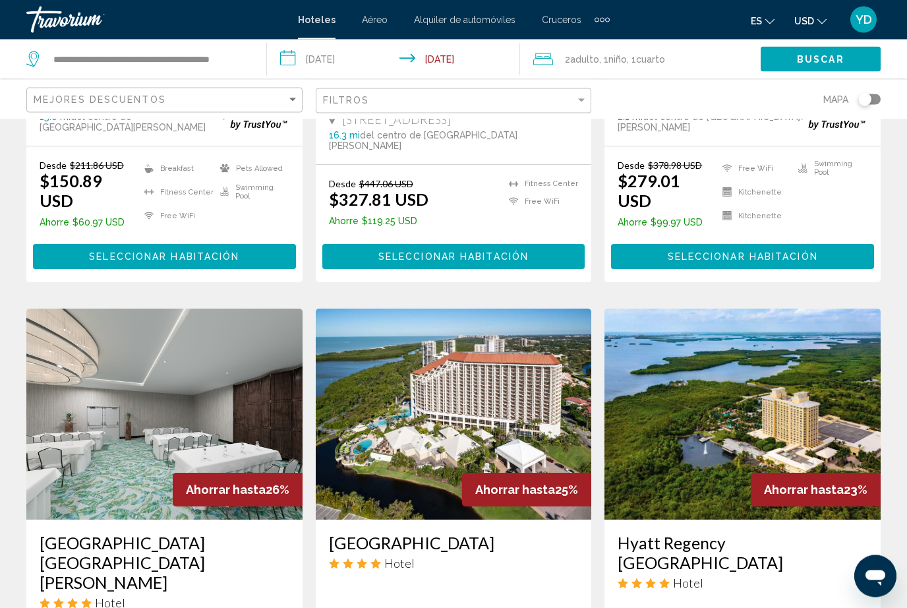
scroll to position [971, 0]
click at [26, 108] on app-hotels-search-filters "Mejores descuentos Filtros Mapa" at bounding box center [453, 99] width 907 height 40
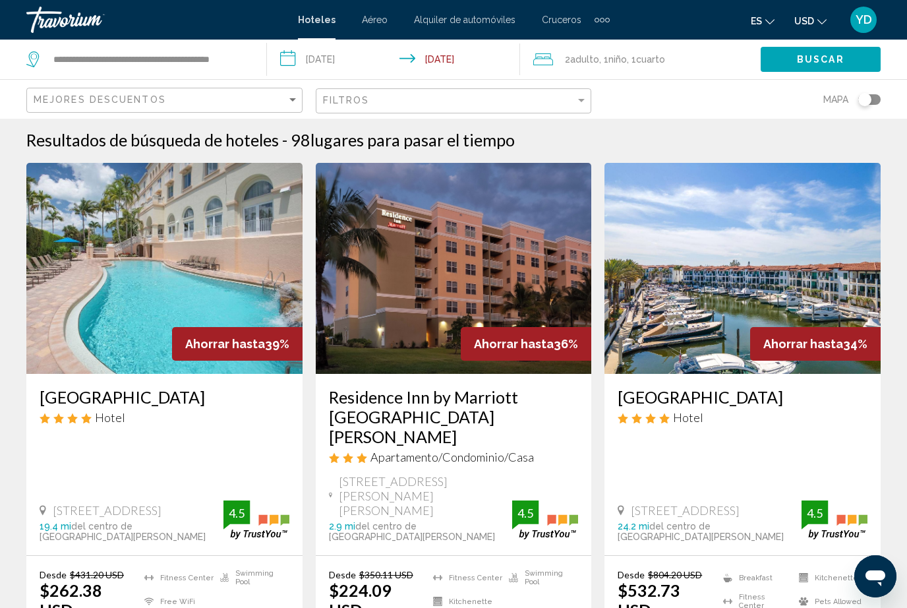
scroll to position [0, 0]
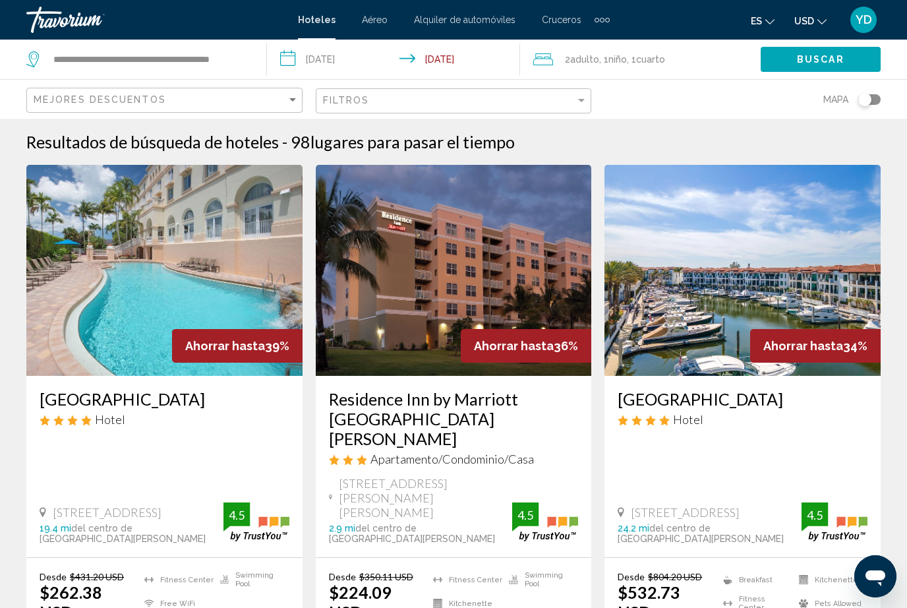
click at [63, 320] on img "Main content" at bounding box center [164, 270] width 276 height 211
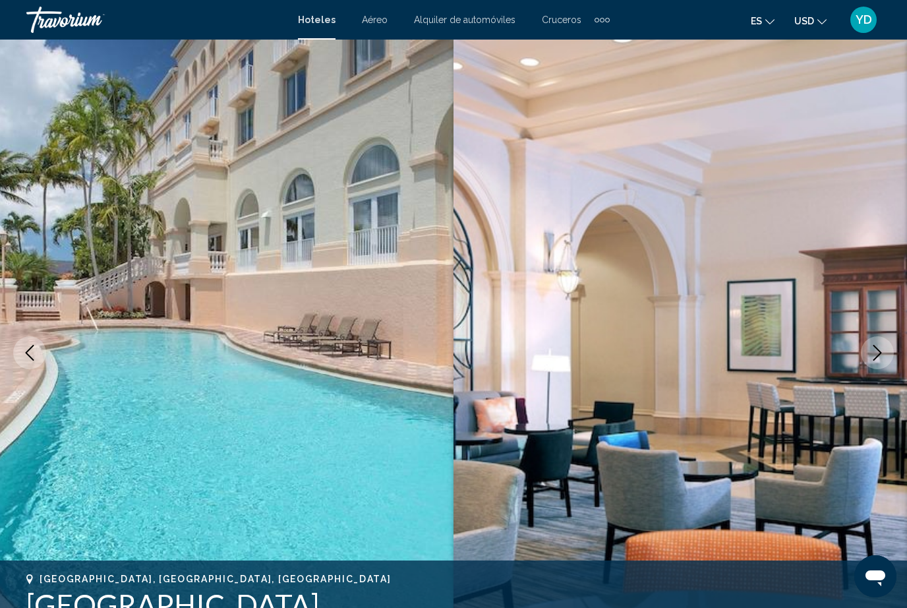
click at [880, 357] on icon "Next image" at bounding box center [878, 353] width 16 height 16
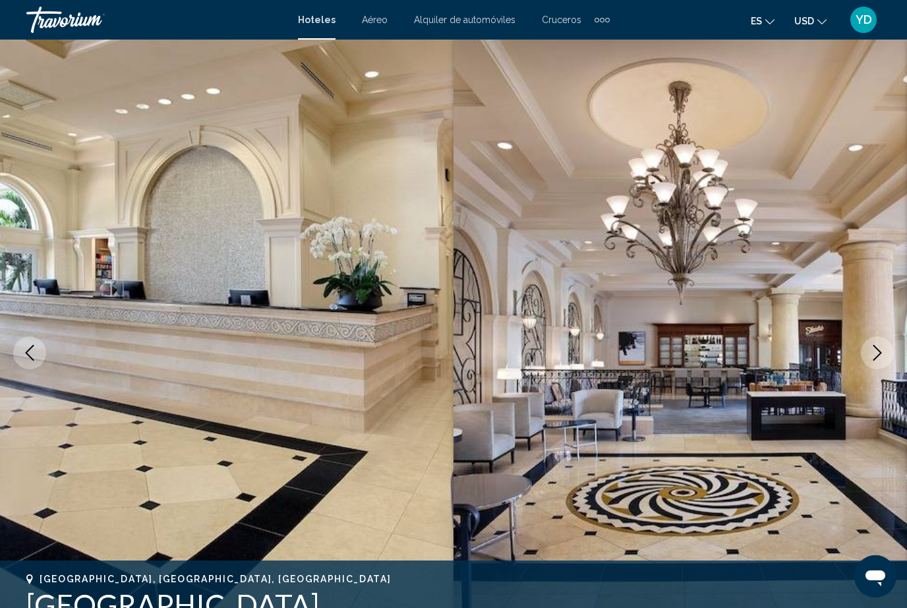
click at [873, 357] on icon "Next image" at bounding box center [878, 353] width 16 height 16
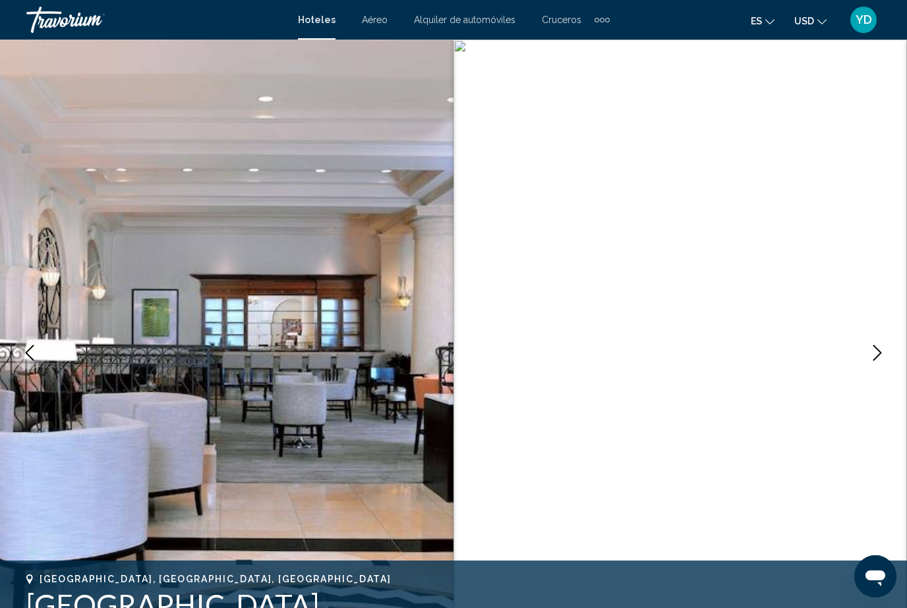
click at [880, 356] on icon "Next image" at bounding box center [878, 353] width 16 height 16
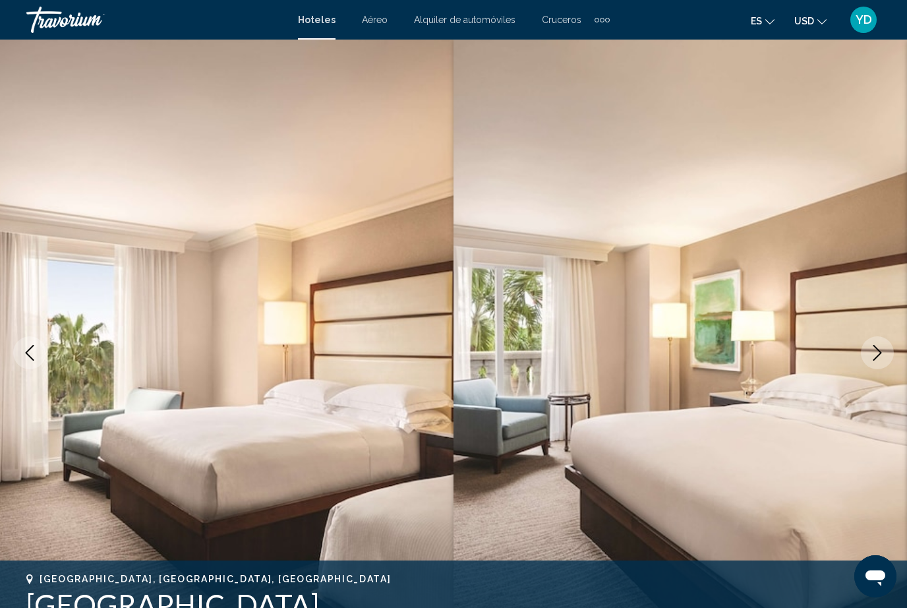
click at [876, 360] on icon "Next image" at bounding box center [878, 353] width 16 height 16
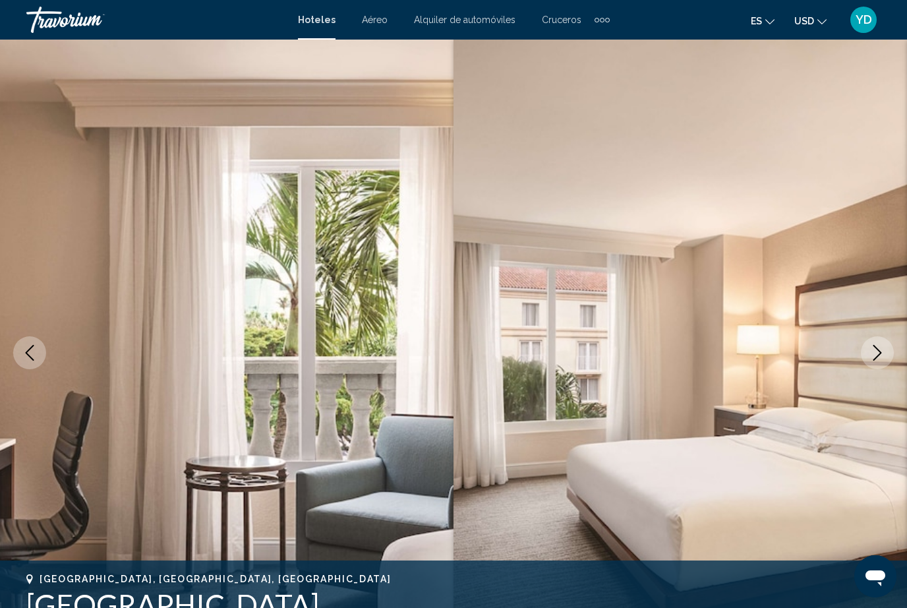
click at [874, 365] on button "Next image" at bounding box center [877, 352] width 33 height 33
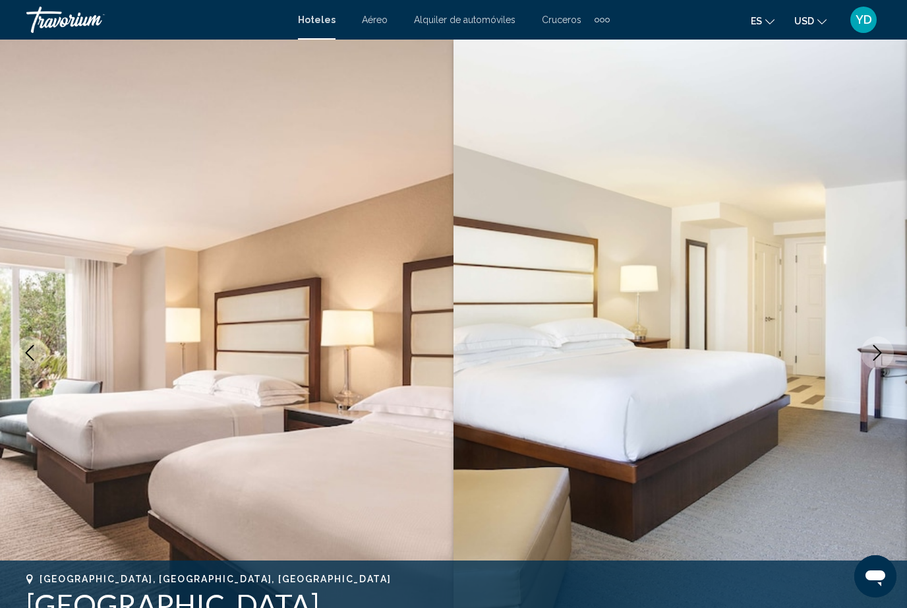
click at [876, 365] on button "Next image" at bounding box center [877, 352] width 33 height 33
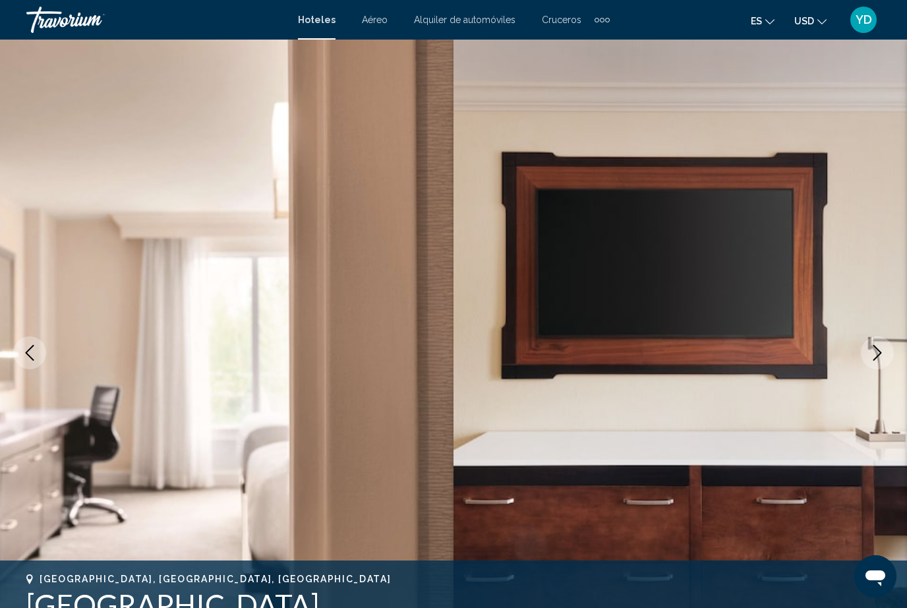
click at [882, 347] on icon "Next image" at bounding box center [878, 353] width 16 height 16
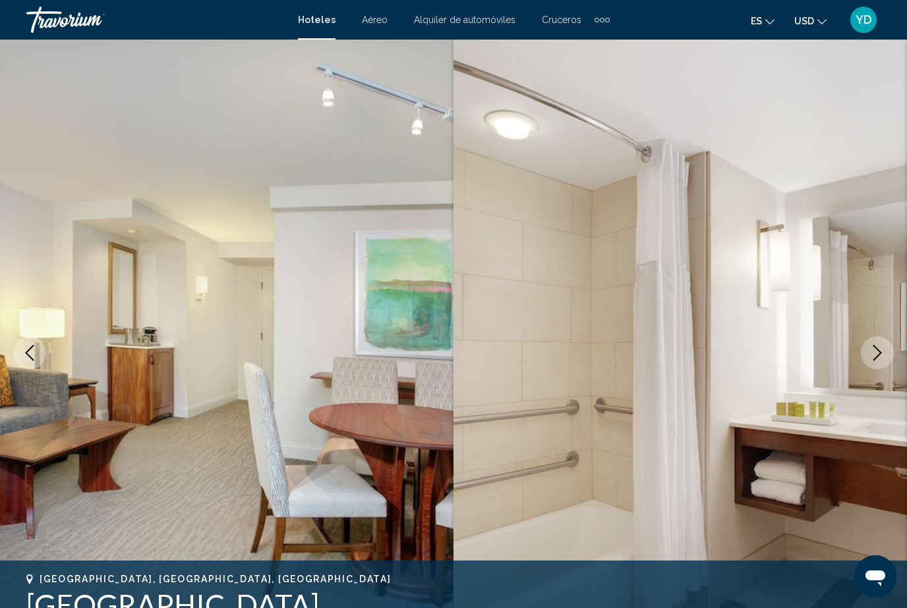
click at [874, 357] on icon "Next image" at bounding box center [878, 353] width 16 height 16
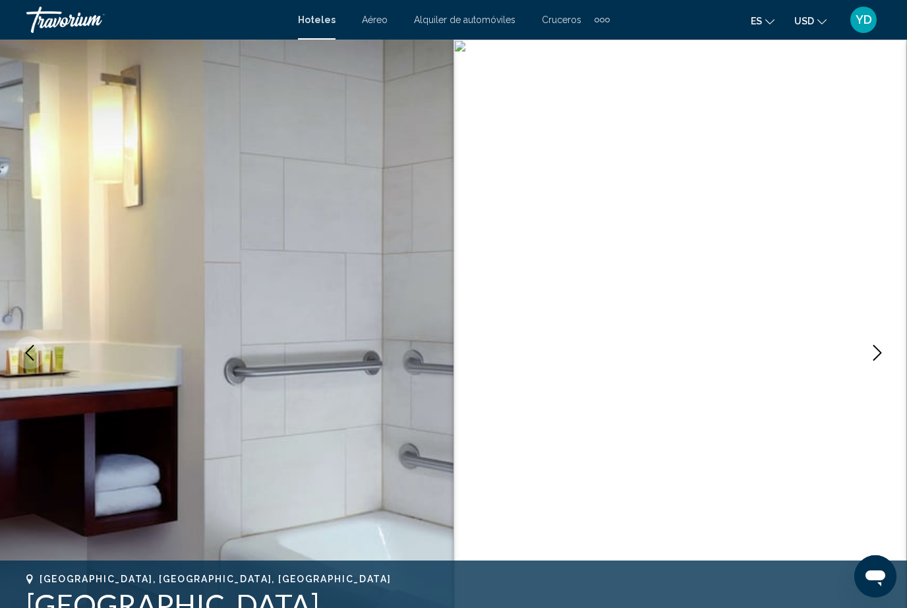
click at [881, 353] on icon "Next image" at bounding box center [878, 353] width 9 height 16
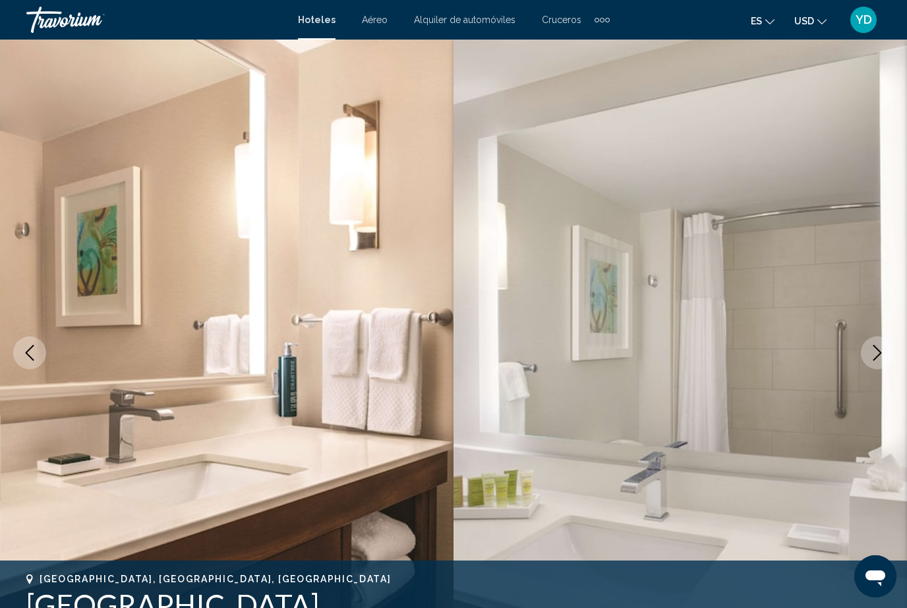
click at [868, 350] on button "Next image" at bounding box center [877, 352] width 33 height 33
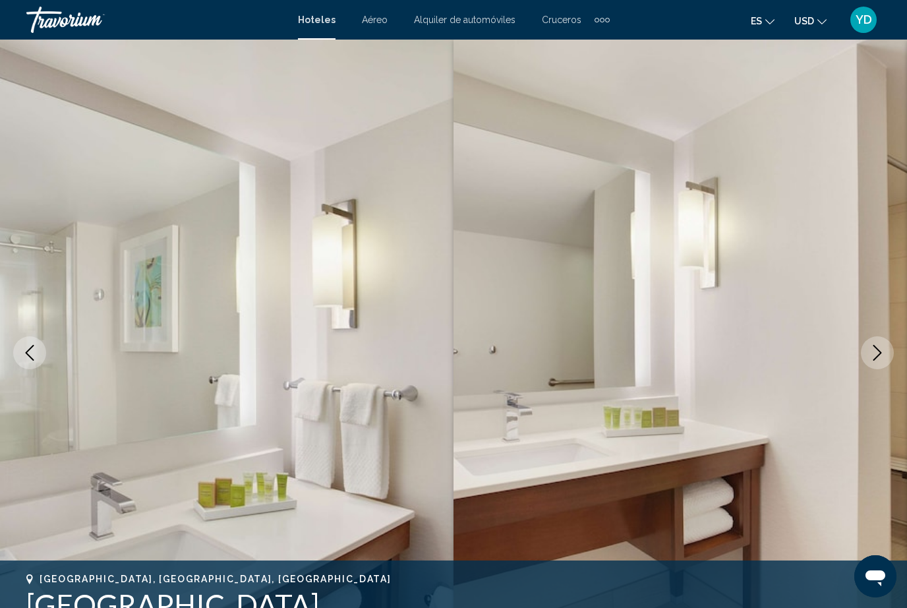
click at [881, 363] on button "Next image" at bounding box center [877, 352] width 33 height 33
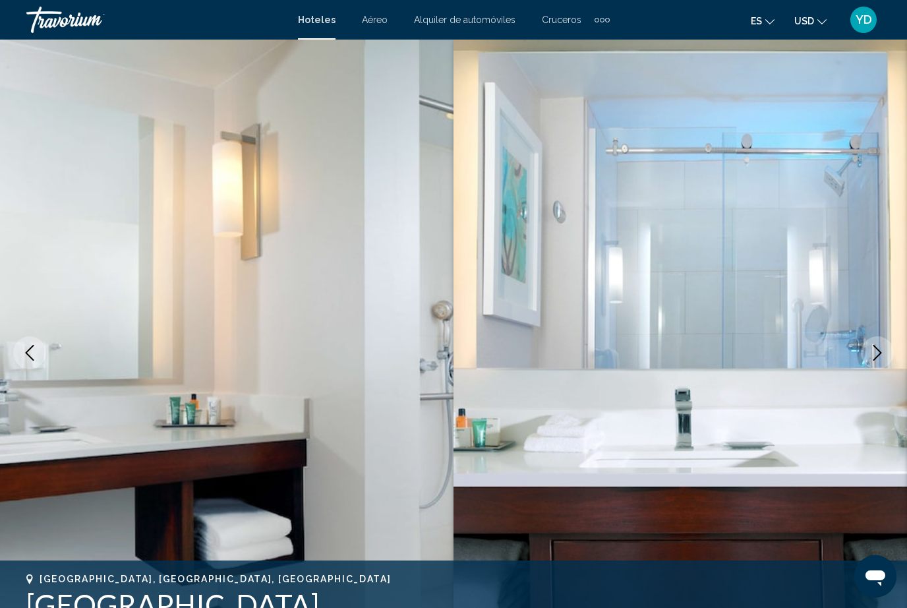
click at [879, 357] on icon "Next image" at bounding box center [878, 353] width 16 height 16
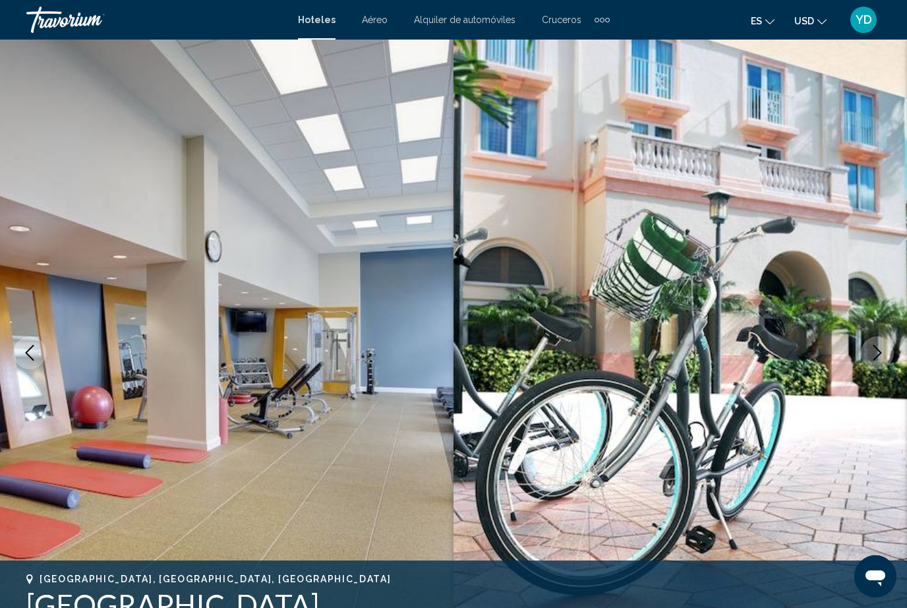
click at [877, 362] on button "Next image" at bounding box center [877, 352] width 33 height 33
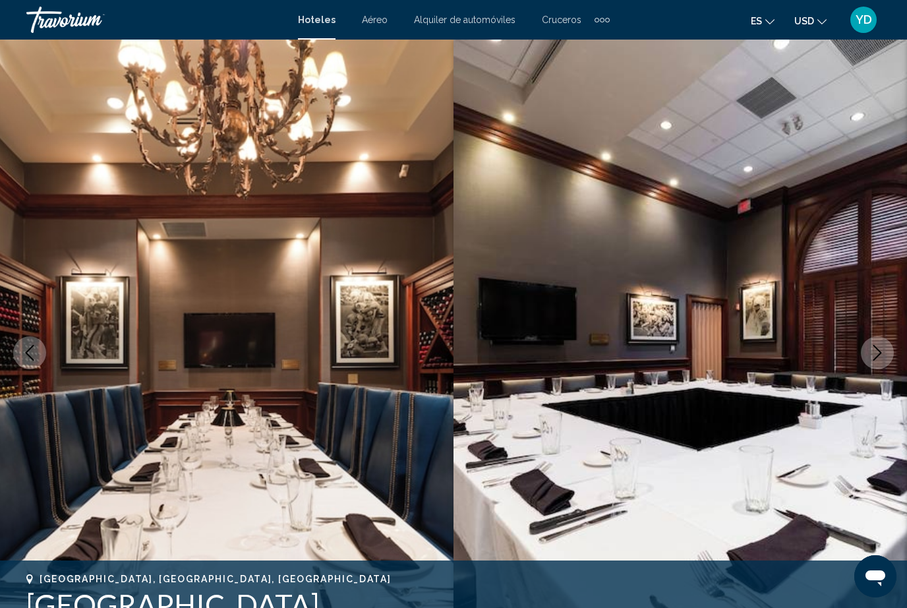
click at [879, 360] on icon "Next image" at bounding box center [878, 353] width 16 height 16
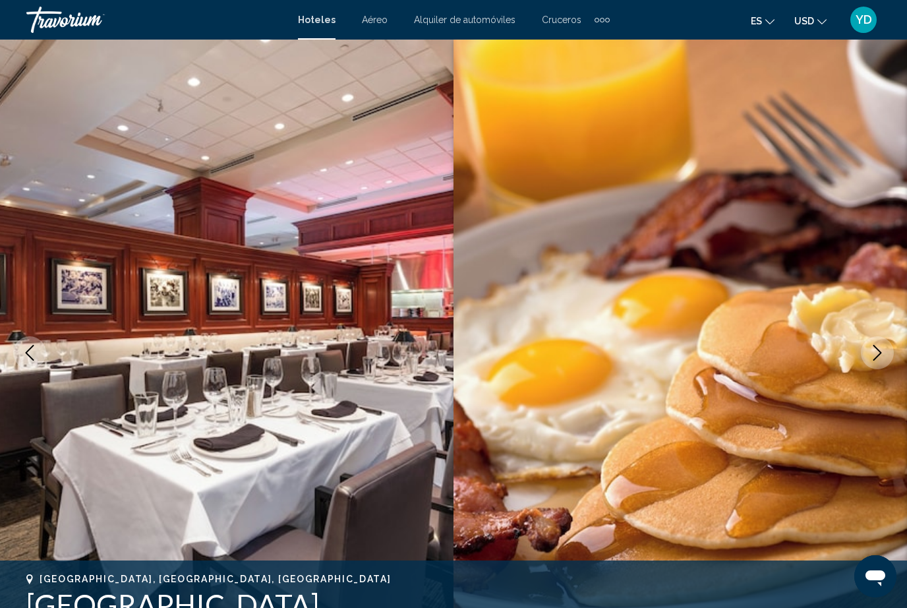
click at [875, 371] on img "Main content" at bounding box center [681, 353] width 454 height 626
click at [880, 367] on button "Next image" at bounding box center [877, 352] width 33 height 33
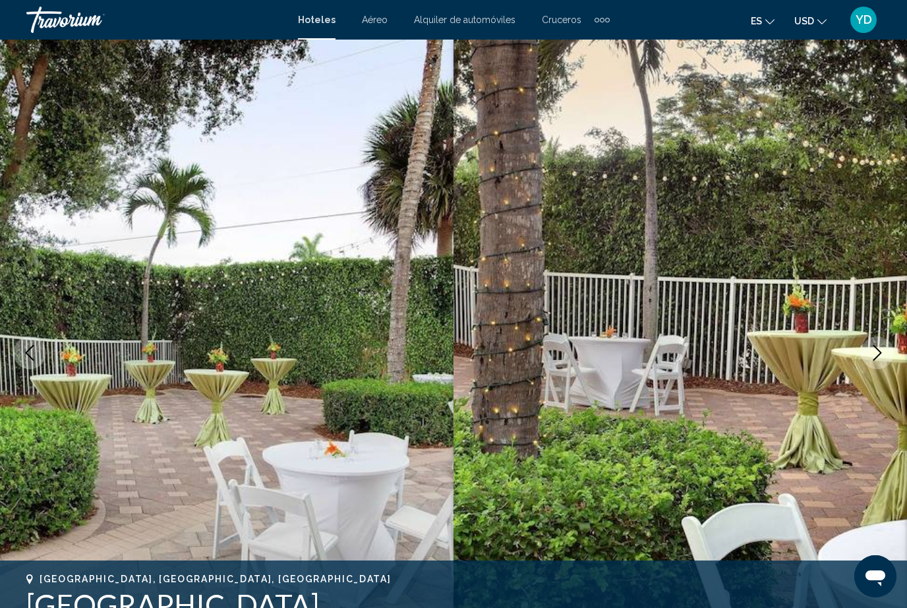
click at [884, 360] on icon "Next image" at bounding box center [878, 353] width 16 height 16
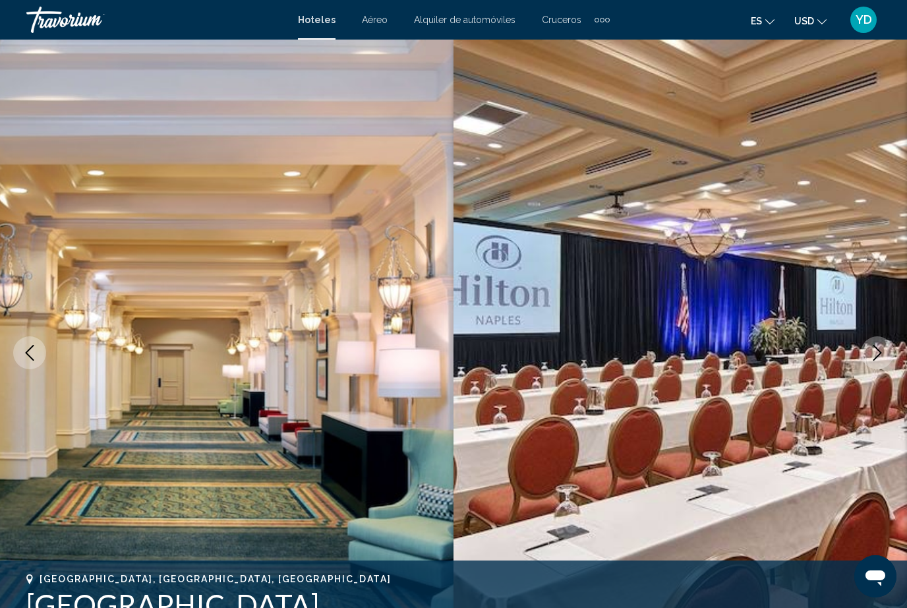
click at [884, 363] on button "Next image" at bounding box center [877, 352] width 33 height 33
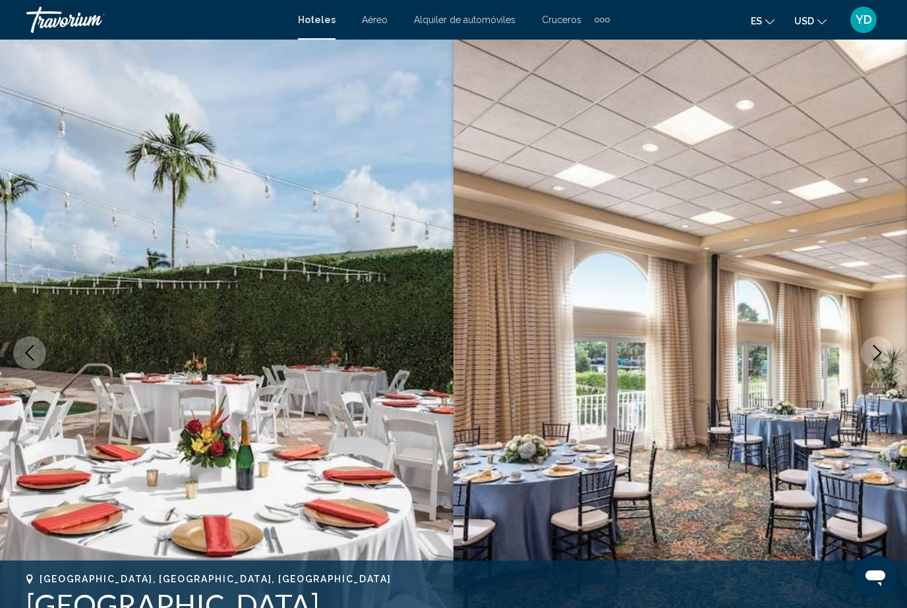
click at [884, 374] on img "Main content" at bounding box center [681, 353] width 454 height 626
click at [884, 365] on button "Next image" at bounding box center [877, 352] width 33 height 33
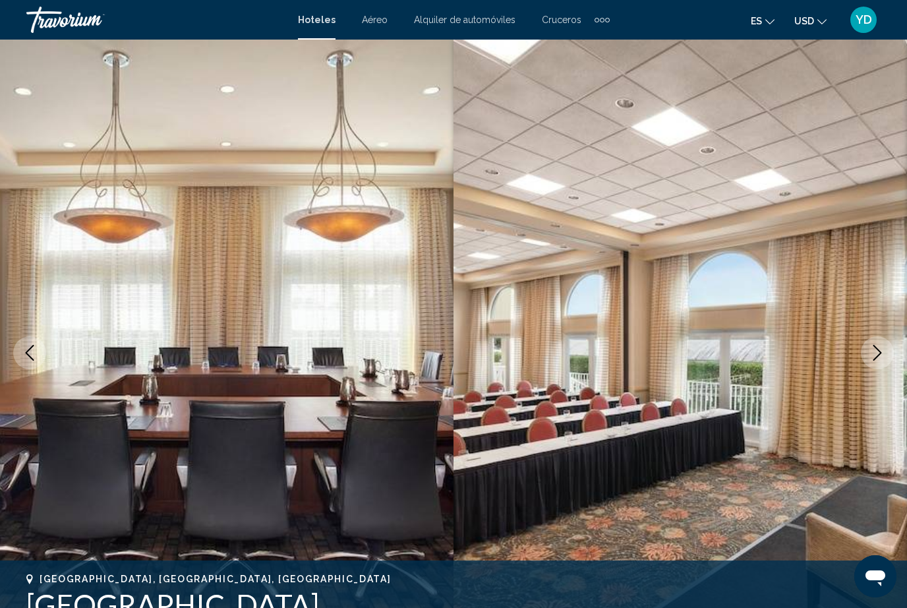
click at [885, 367] on button "Next image" at bounding box center [877, 352] width 33 height 33
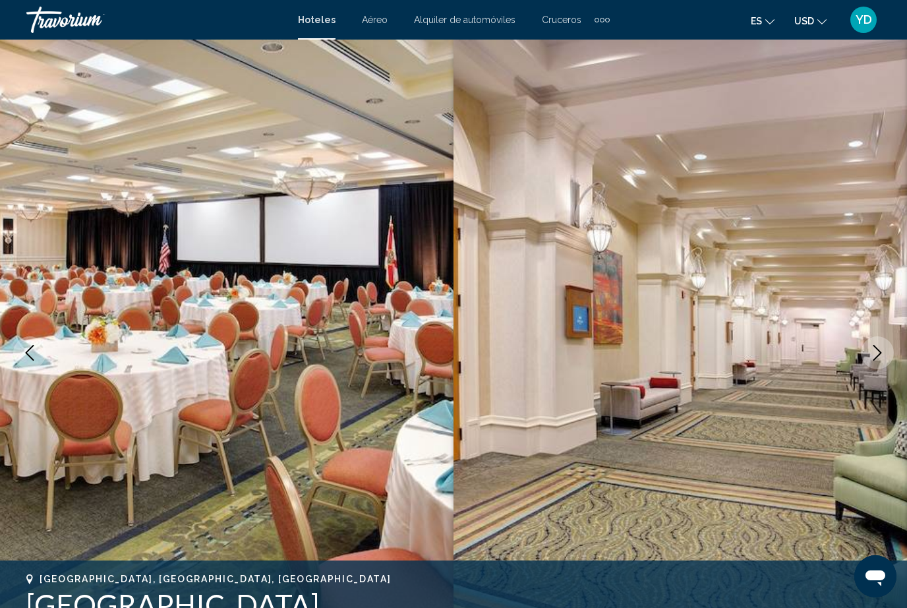
click at [883, 364] on button "Next image" at bounding box center [877, 352] width 33 height 33
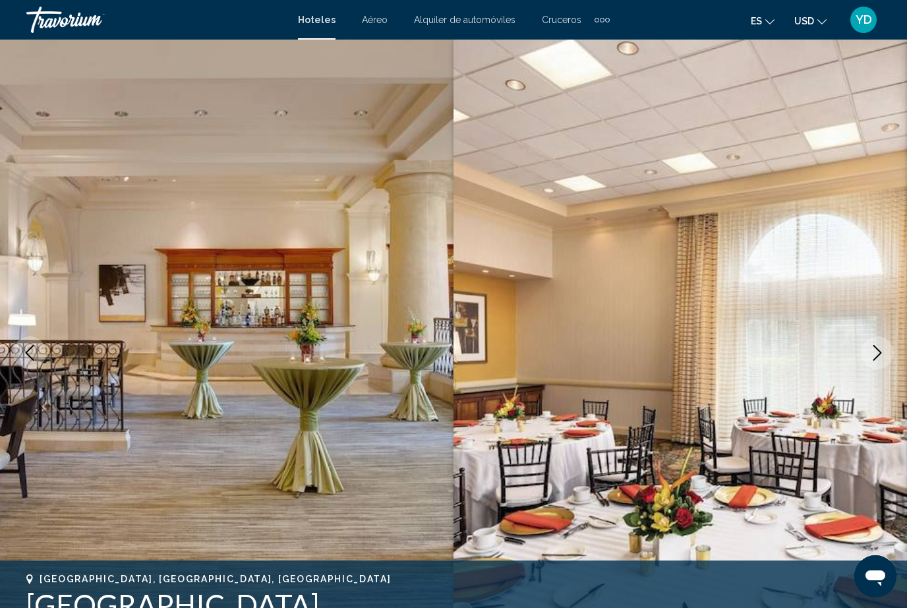
click at [884, 365] on button "Next image" at bounding box center [877, 352] width 33 height 33
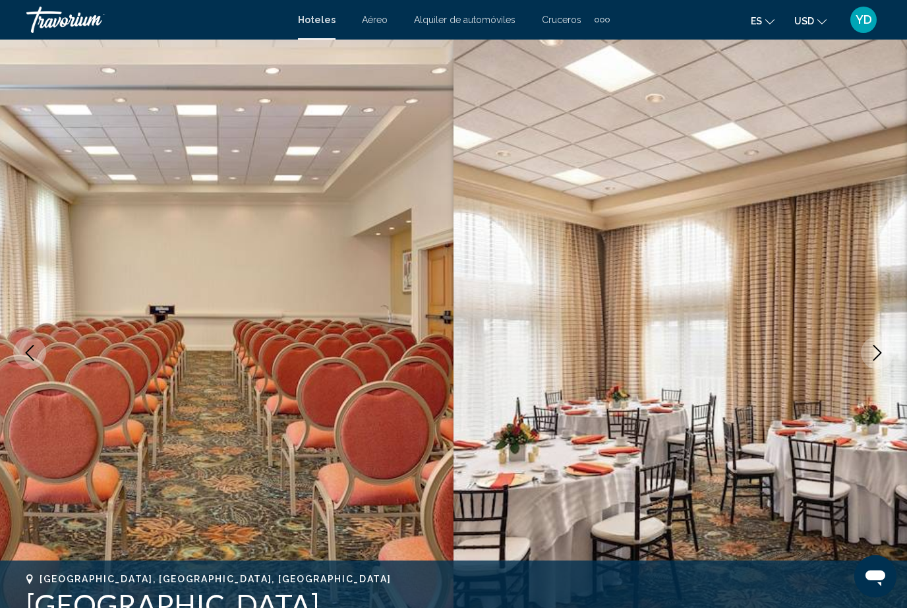
click at [883, 368] on button "Next image" at bounding box center [877, 352] width 33 height 33
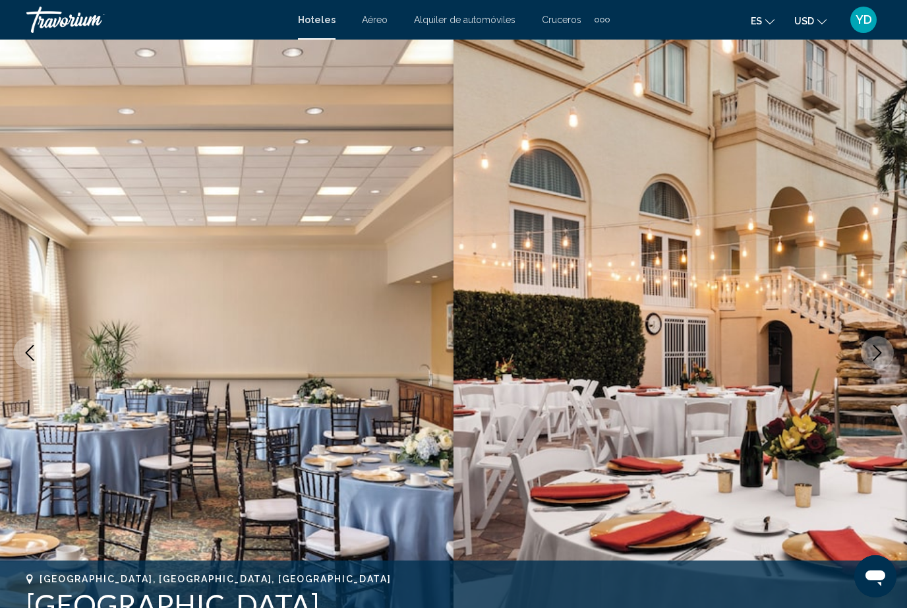
click at [887, 370] on img "Main content" at bounding box center [681, 353] width 454 height 626
click at [885, 361] on button "Next image" at bounding box center [877, 352] width 33 height 33
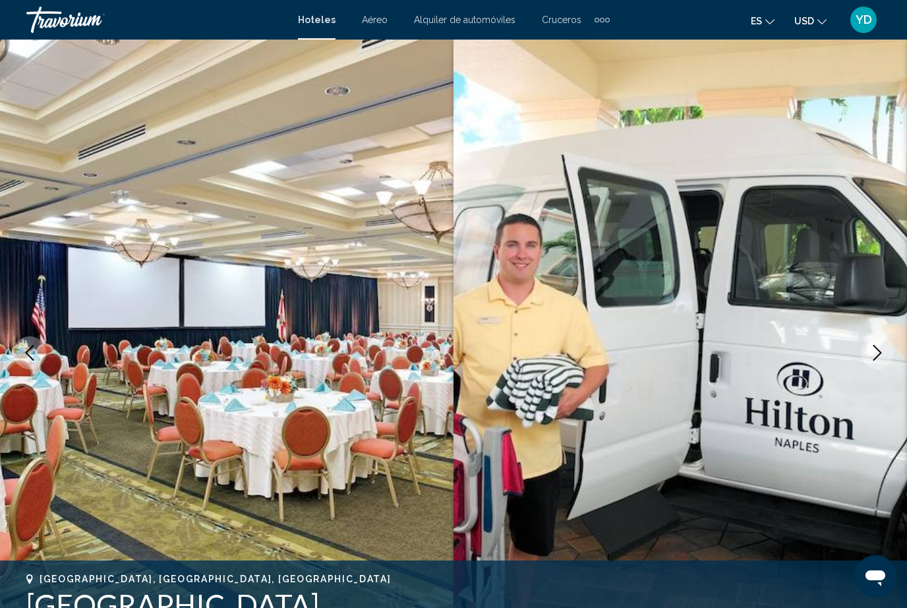
click at [883, 356] on icon "Next image" at bounding box center [878, 353] width 16 height 16
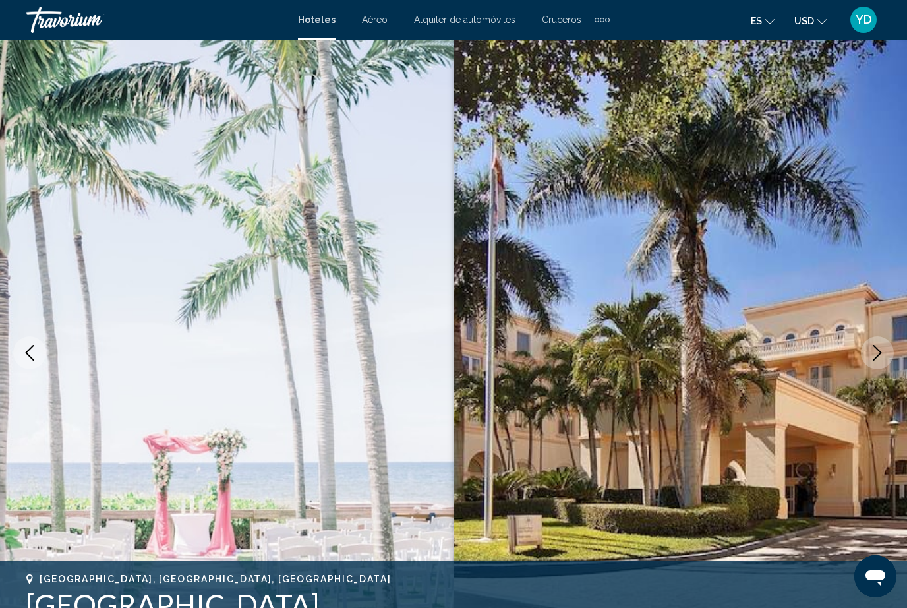
click at [878, 361] on button "Next image" at bounding box center [877, 352] width 33 height 33
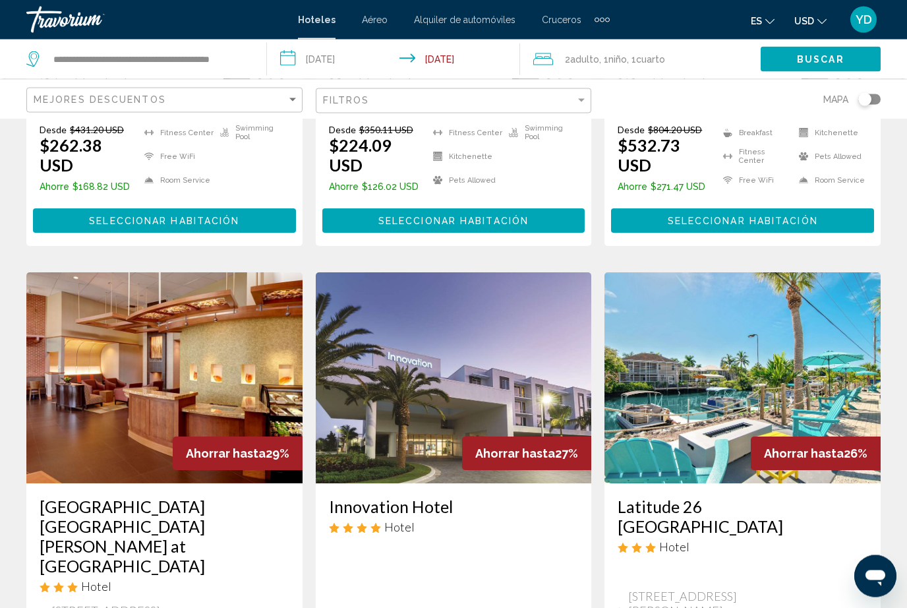
scroll to position [450, 0]
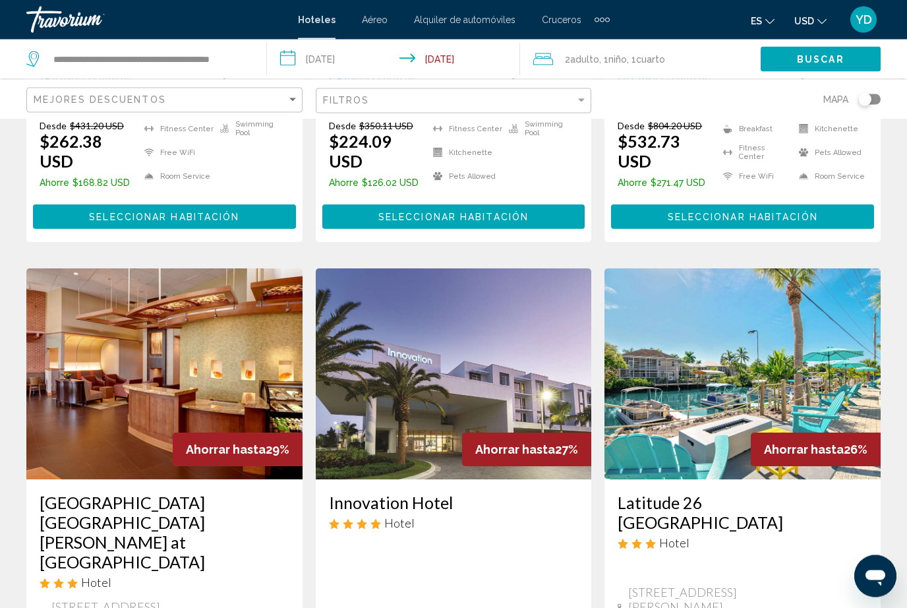
click at [121, 365] on img "Main content" at bounding box center [164, 374] width 276 height 211
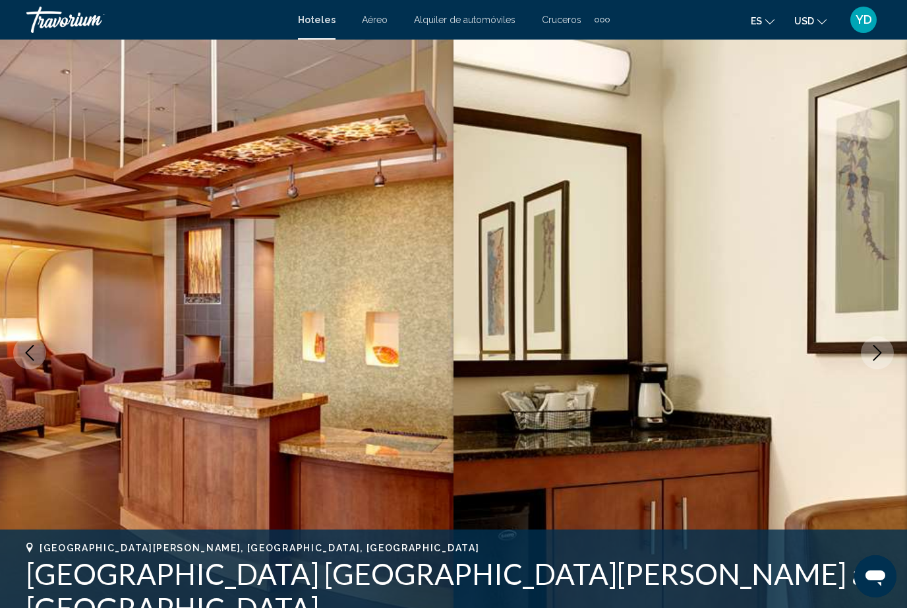
click at [877, 351] on icon "Next image" at bounding box center [878, 353] width 16 height 16
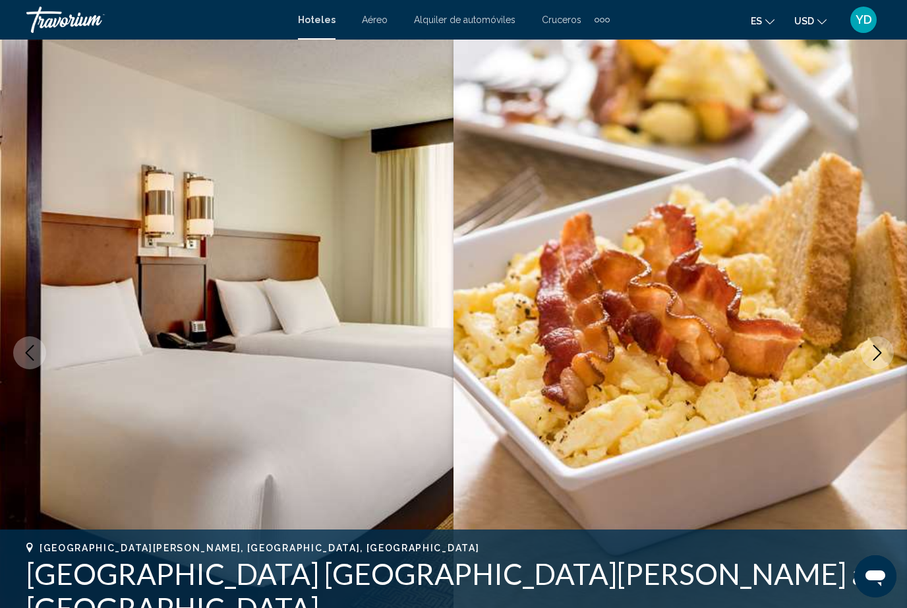
click at [875, 345] on icon "Next image" at bounding box center [878, 353] width 16 height 16
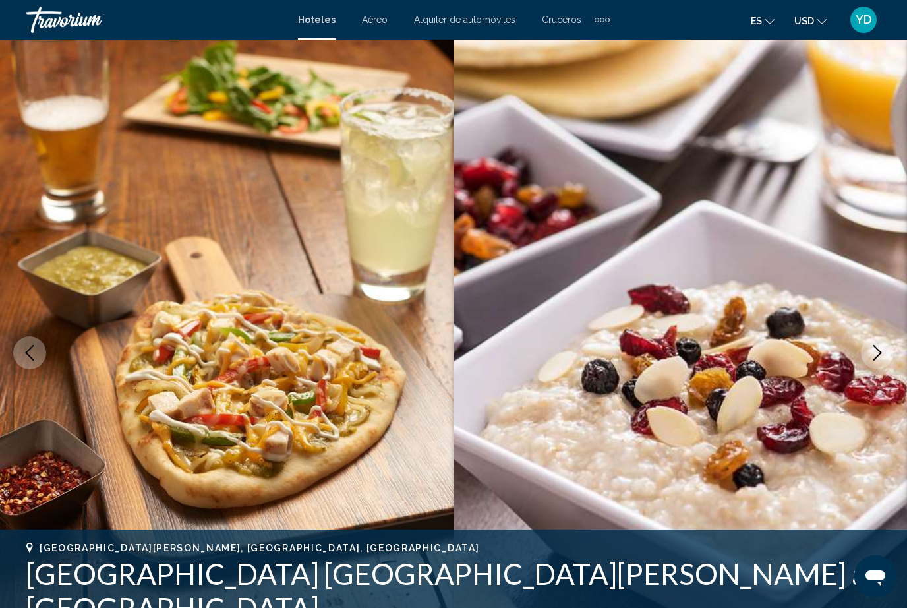
click at [885, 353] on icon "Next image" at bounding box center [878, 353] width 16 height 16
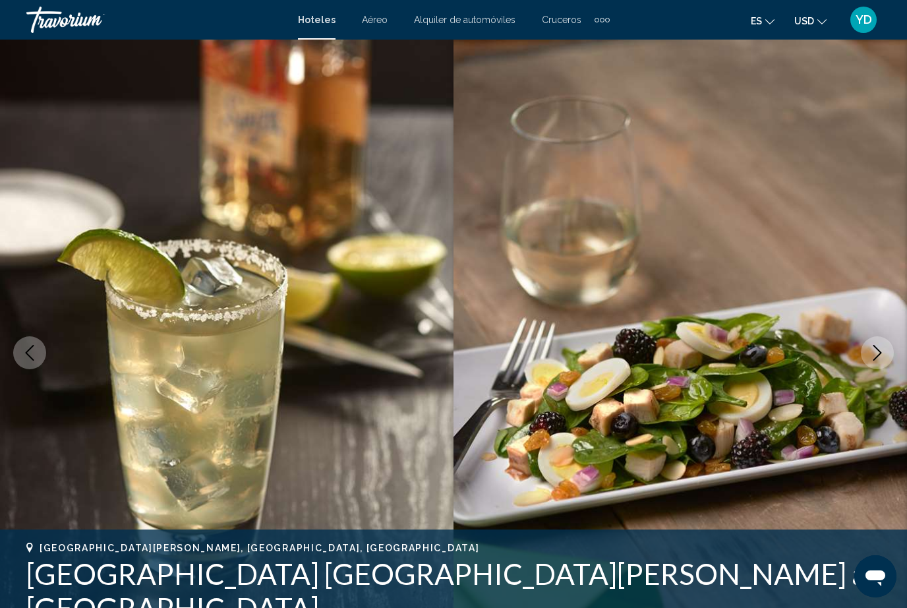
click at [884, 358] on icon "Next image" at bounding box center [878, 353] width 16 height 16
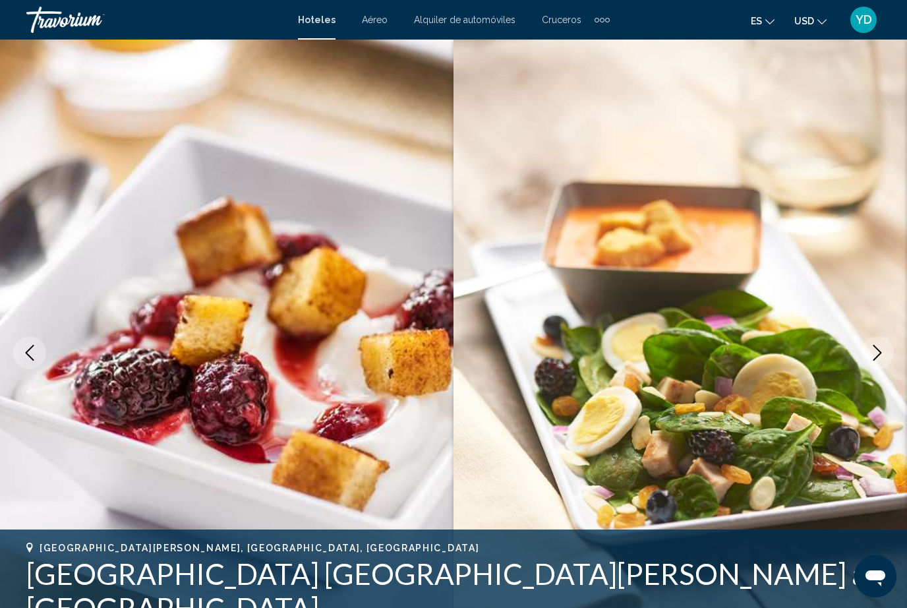
click at [881, 359] on icon "Next image" at bounding box center [878, 353] width 16 height 16
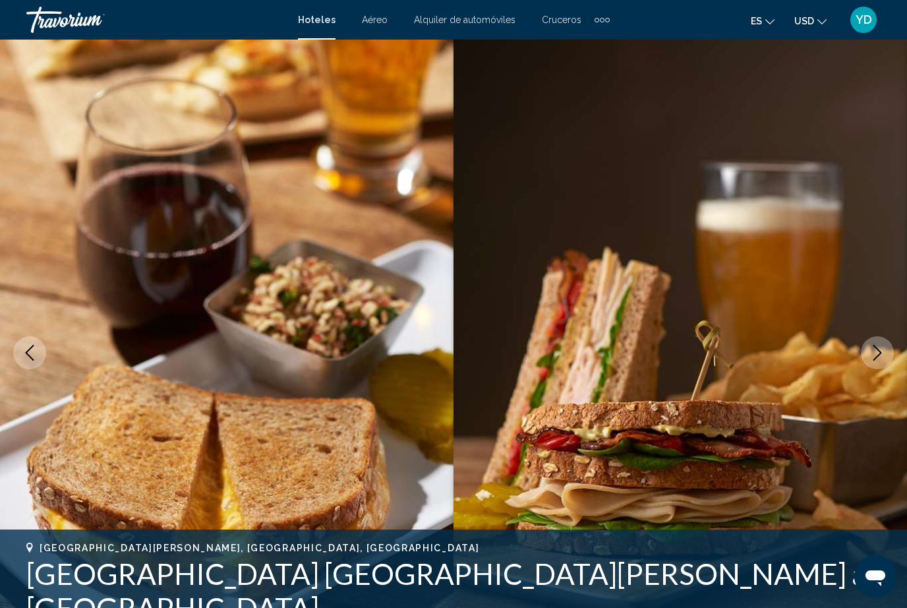
click at [882, 359] on icon "Next image" at bounding box center [878, 353] width 16 height 16
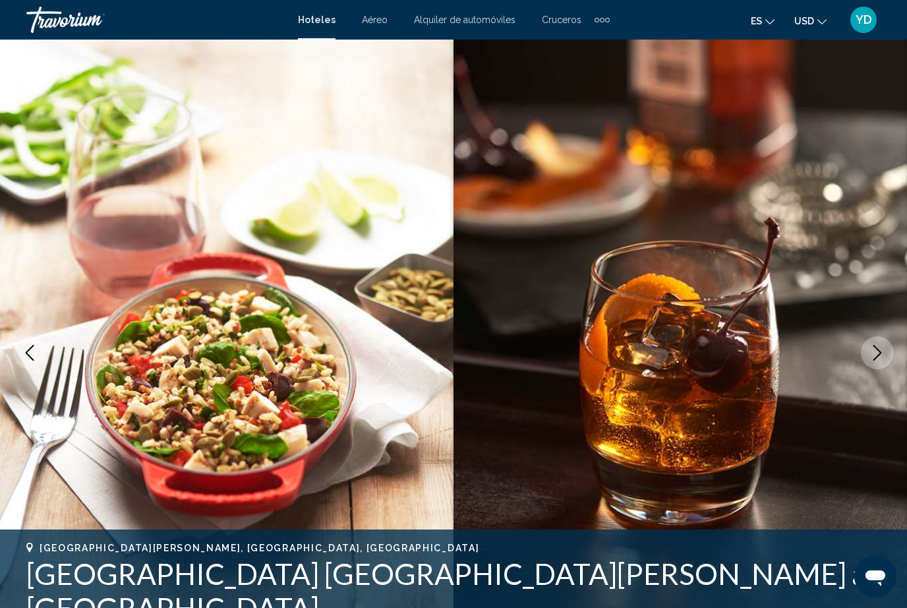
click at [877, 364] on button "Next image" at bounding box center [877, 352] width 33 height 33
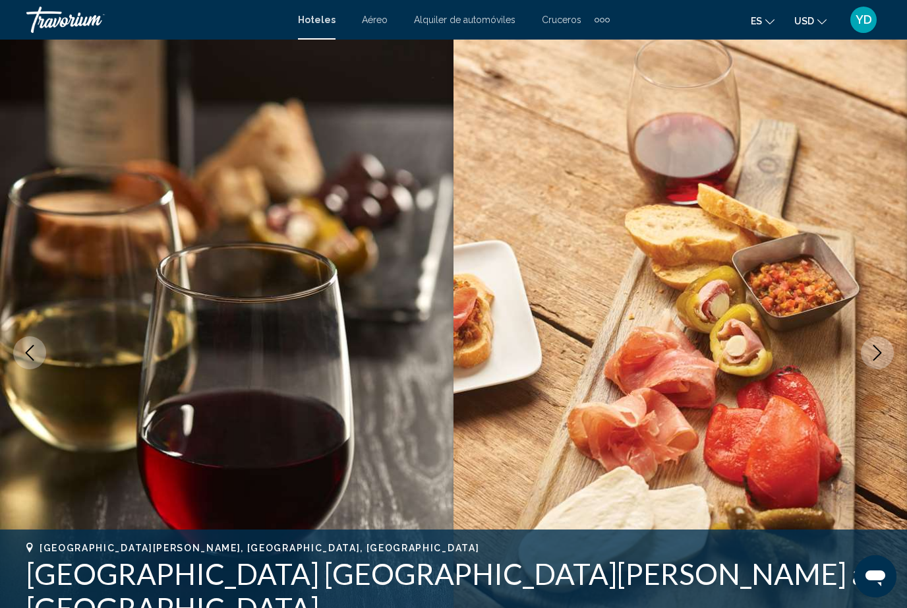
click at [879, 363] on button "Next image" at bounding box center [877, 352] width 33 height 33
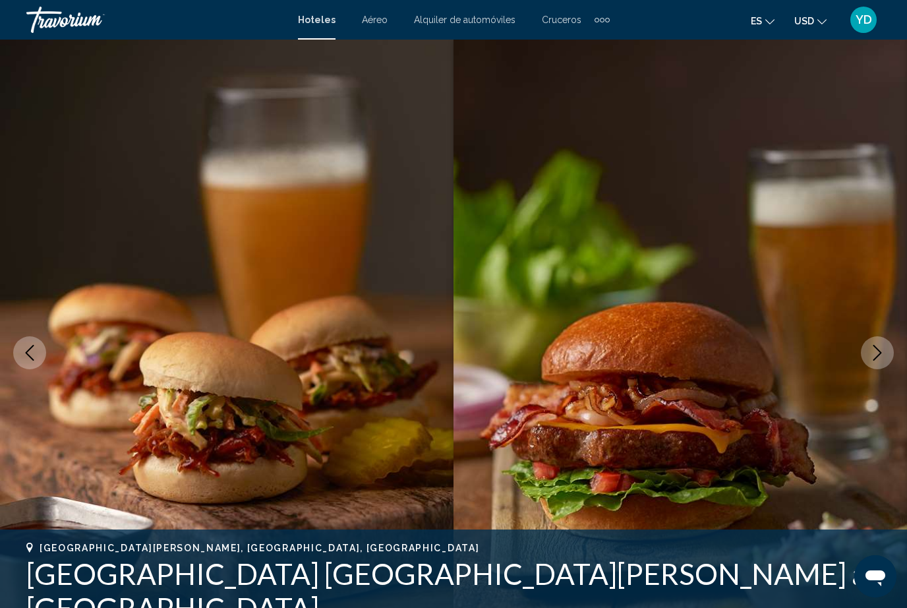
click at [880, 364] on button "Next image" at bounding box center [877, 352] width 33 height 33
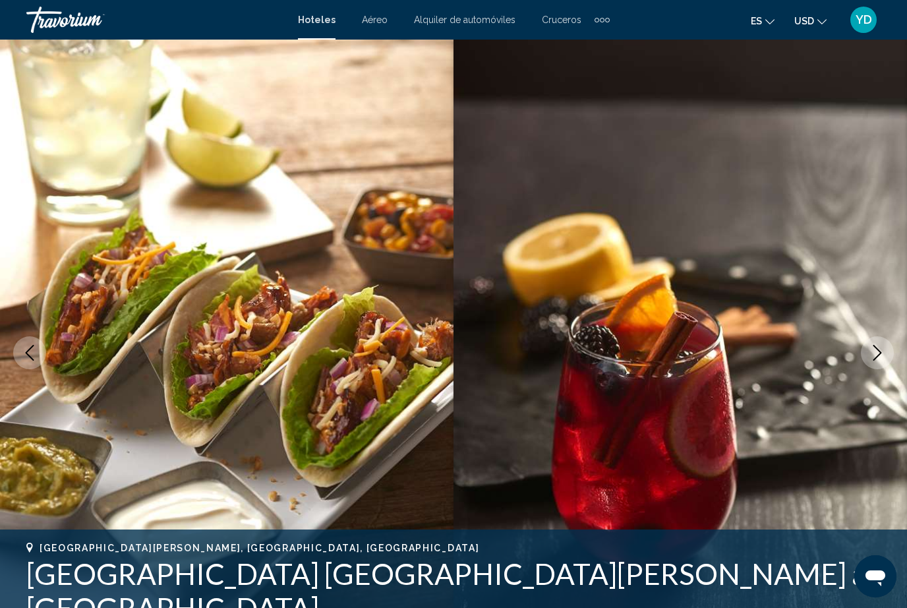
click at [880, 364] on button "Next image" at bounding box center [877, 352] width 33 height 33
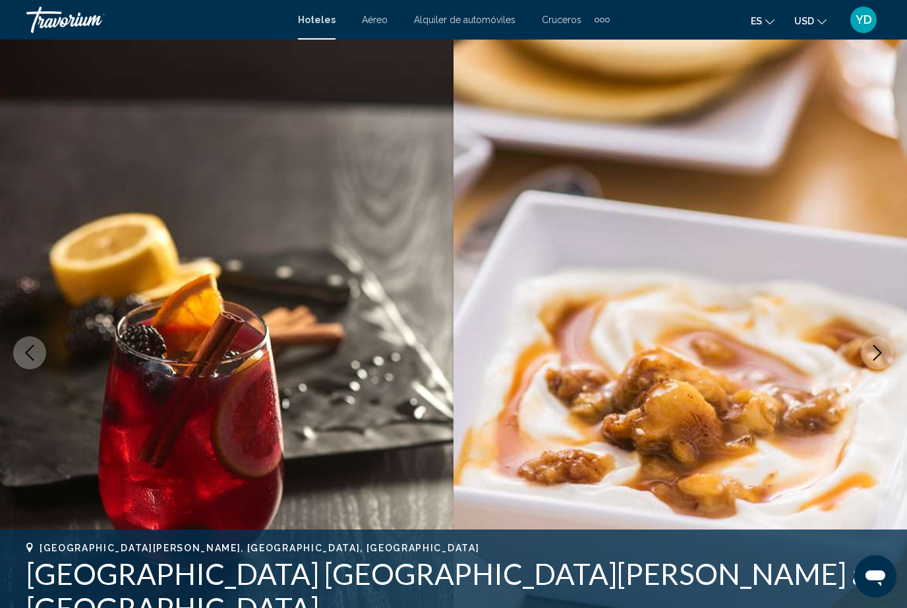
click at [878, 365] on button "Next image" at bounding box center [877, 352] width 33 height 33
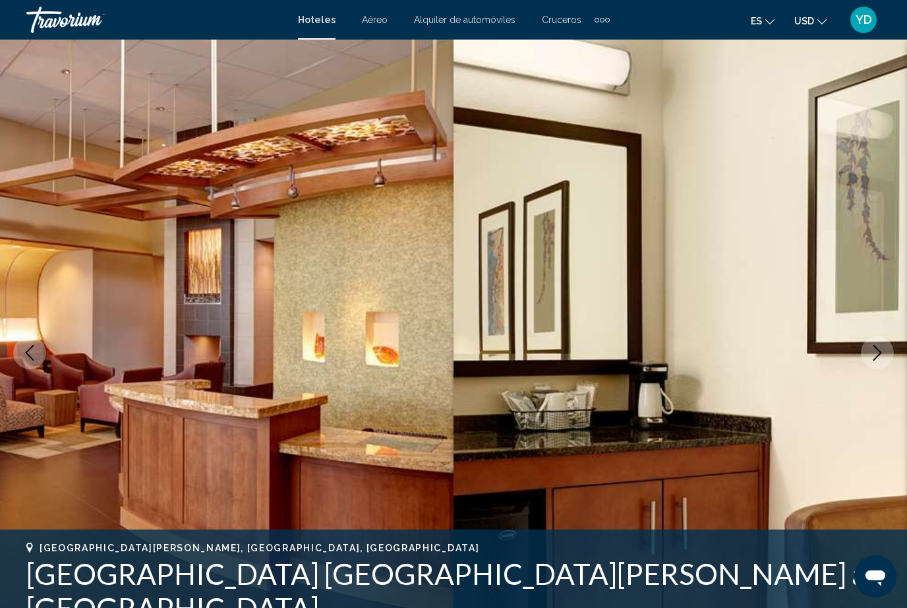
click at [887, 358] on button "Next image" at bounding box center [877, 352] width 33 height 33
